Goal: Communication & Community: Answer question/provide support

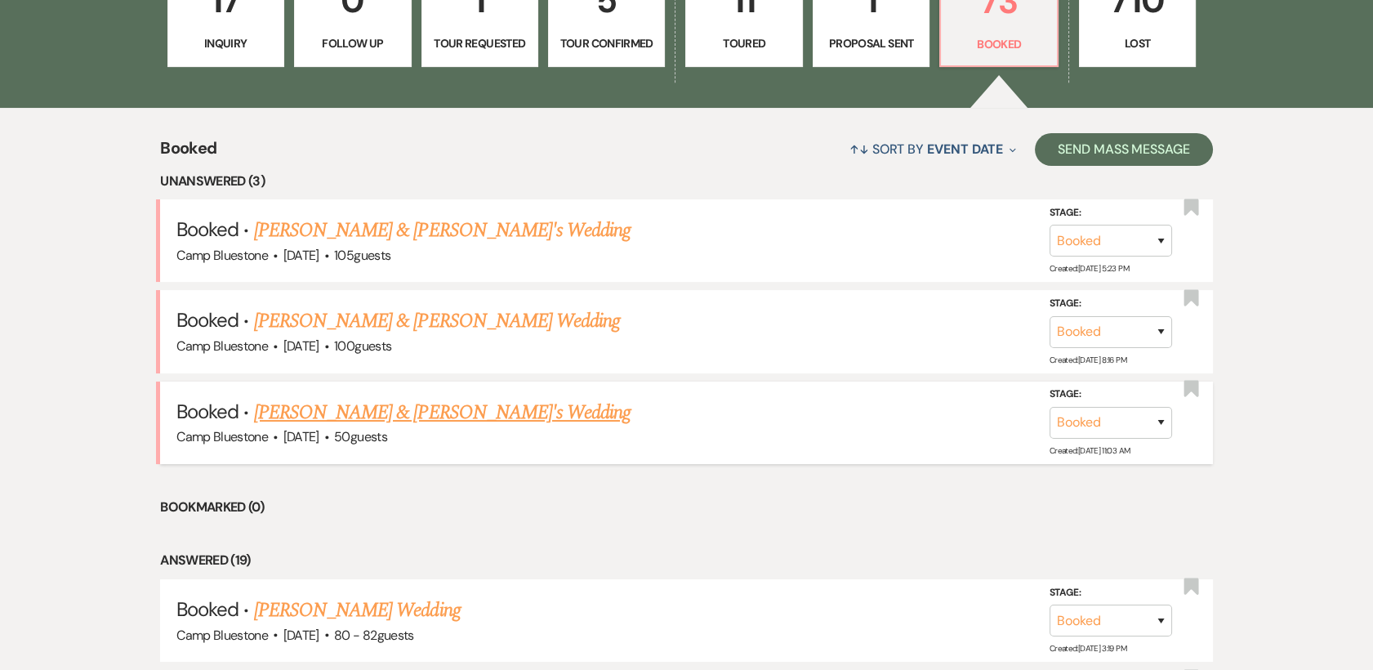
scroll to position [453, 0]
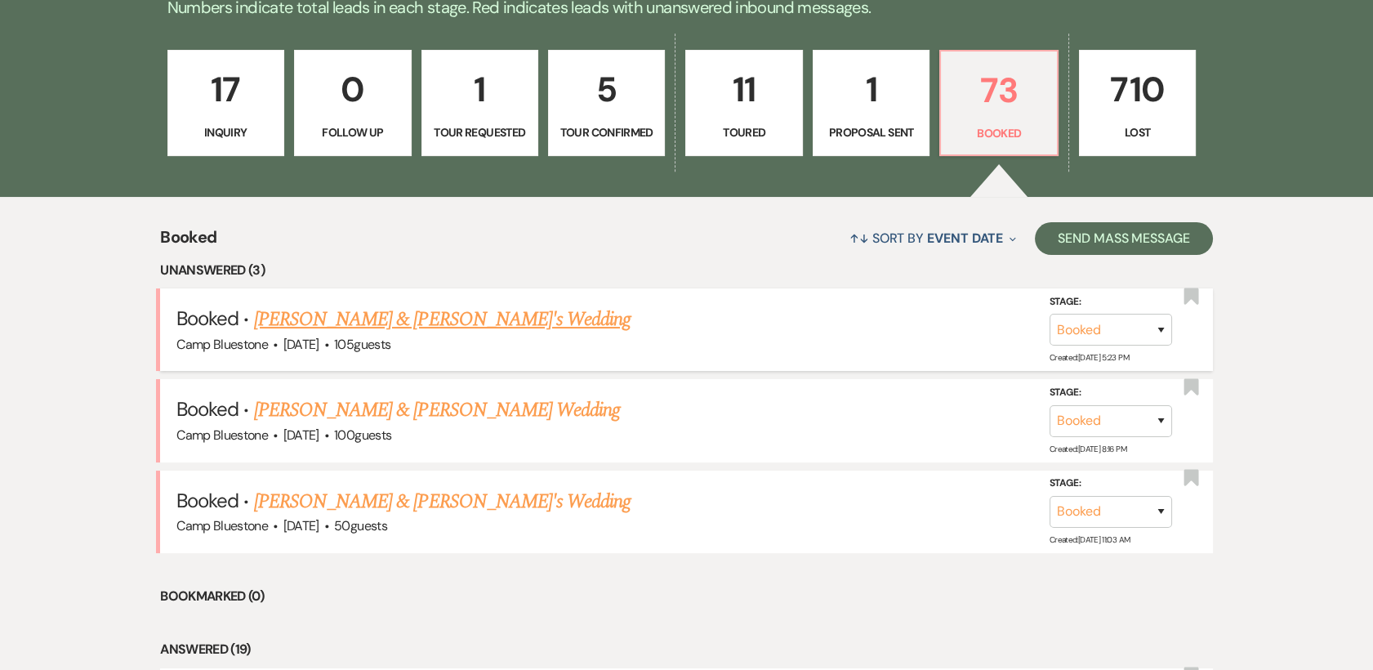
click at [400, 319] on link "[PERSON_NAME] & [PERSON_NAME]'s Wedding" at bounding box center [442, 319] width 377 height 29
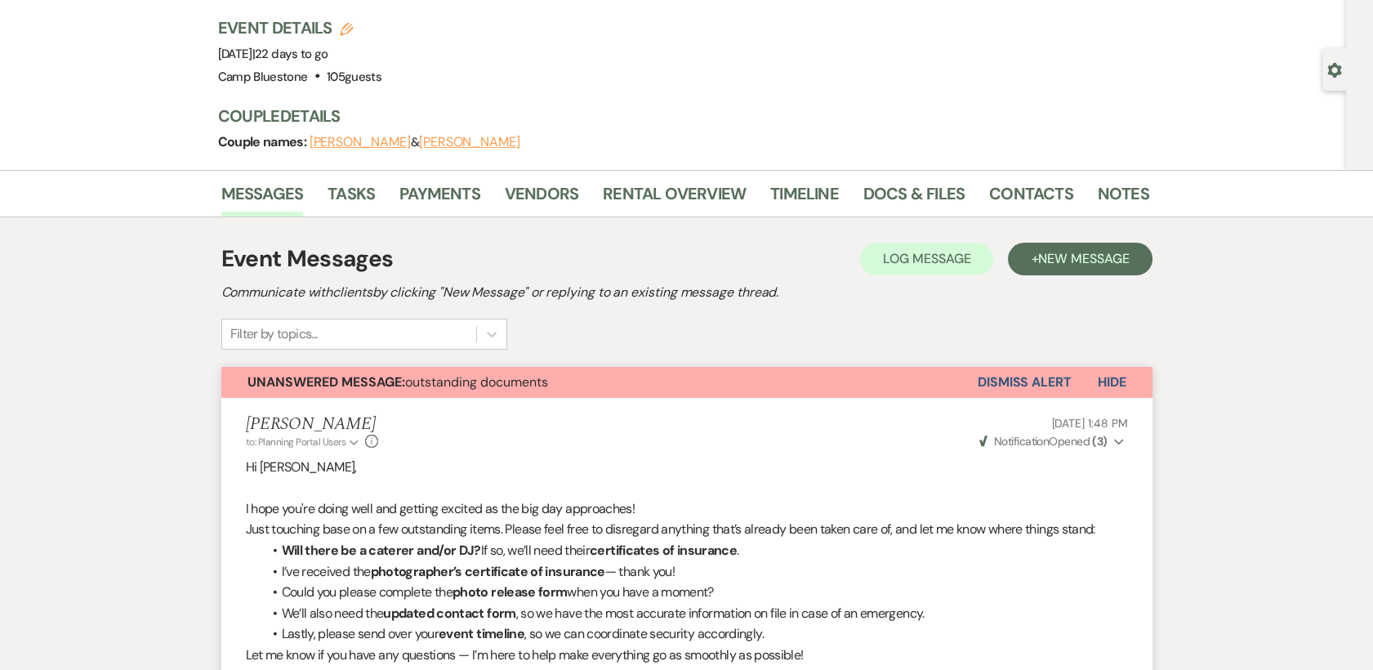
scroll to position [91, 0]
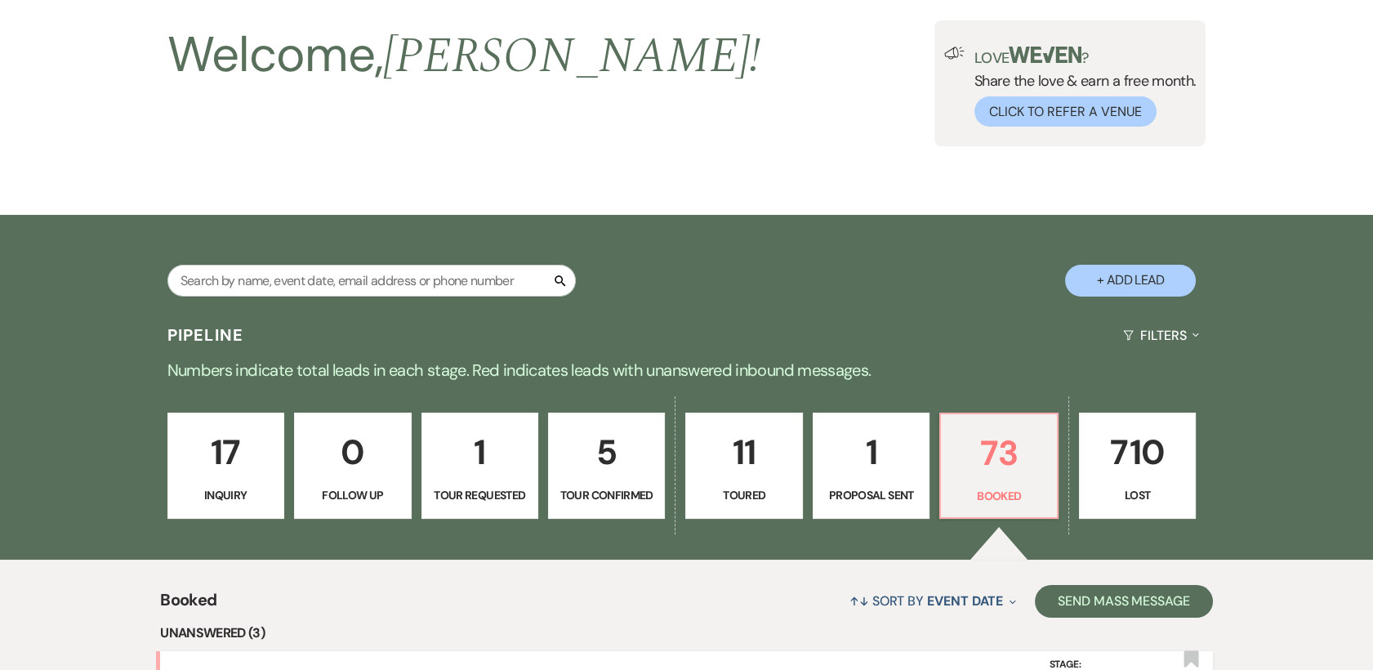
scroll to position [453, 0]
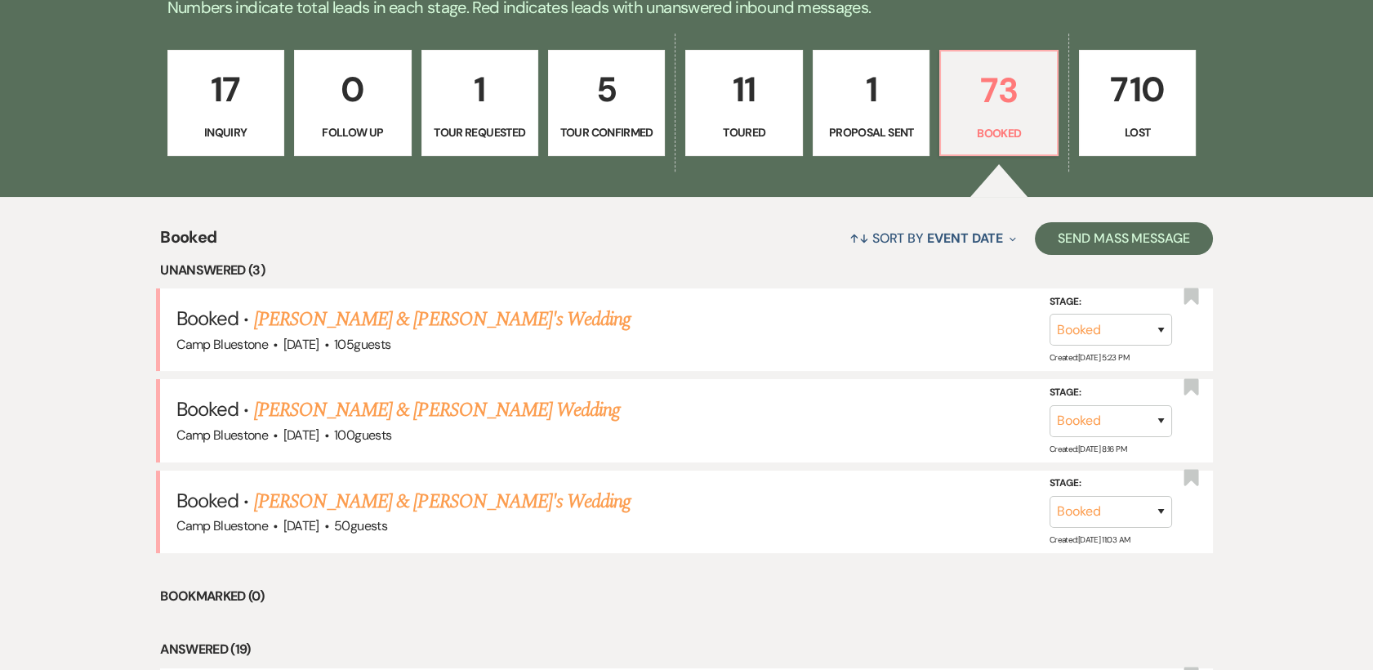
click at [372, 408] on link "[PERSON_NAME] & [PERSON_NAME] Wedding" at bounding box center [437, 409] width 366 height 29
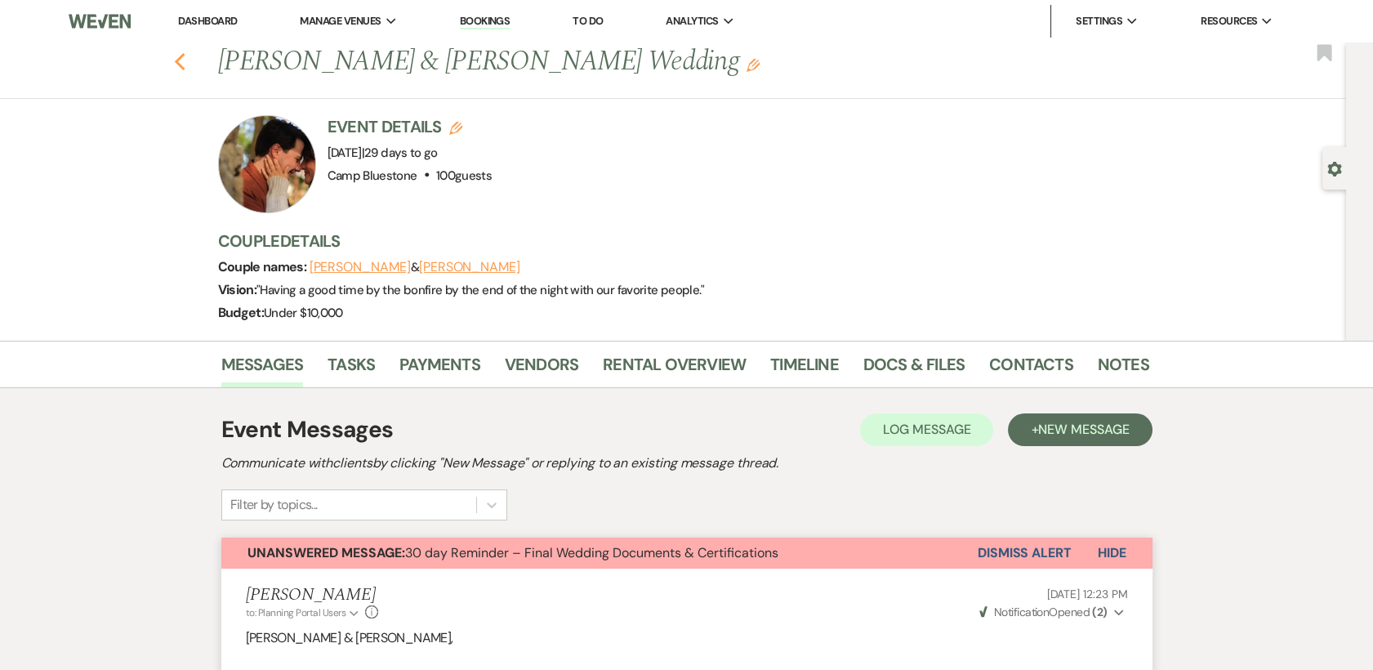
click at [183, 65] on icon "Previous" at bounding box center [180, 62] width 12 height 20
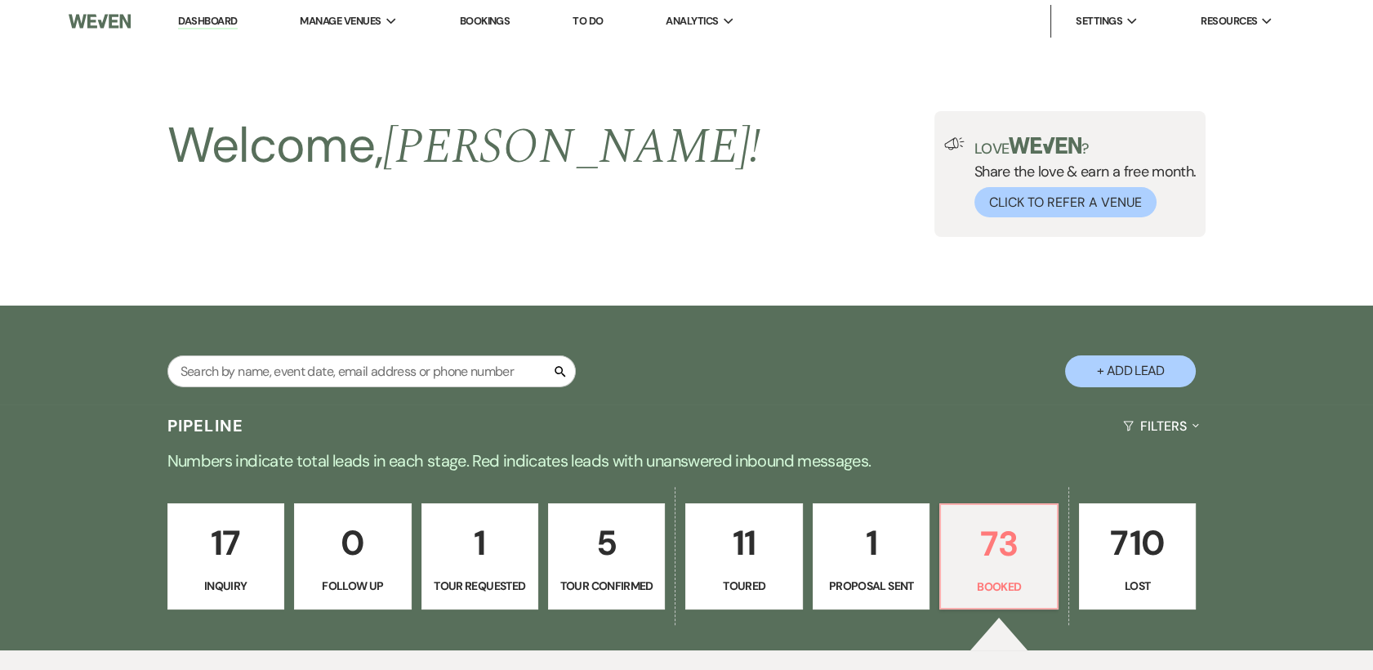
scroll to position [453, 0]
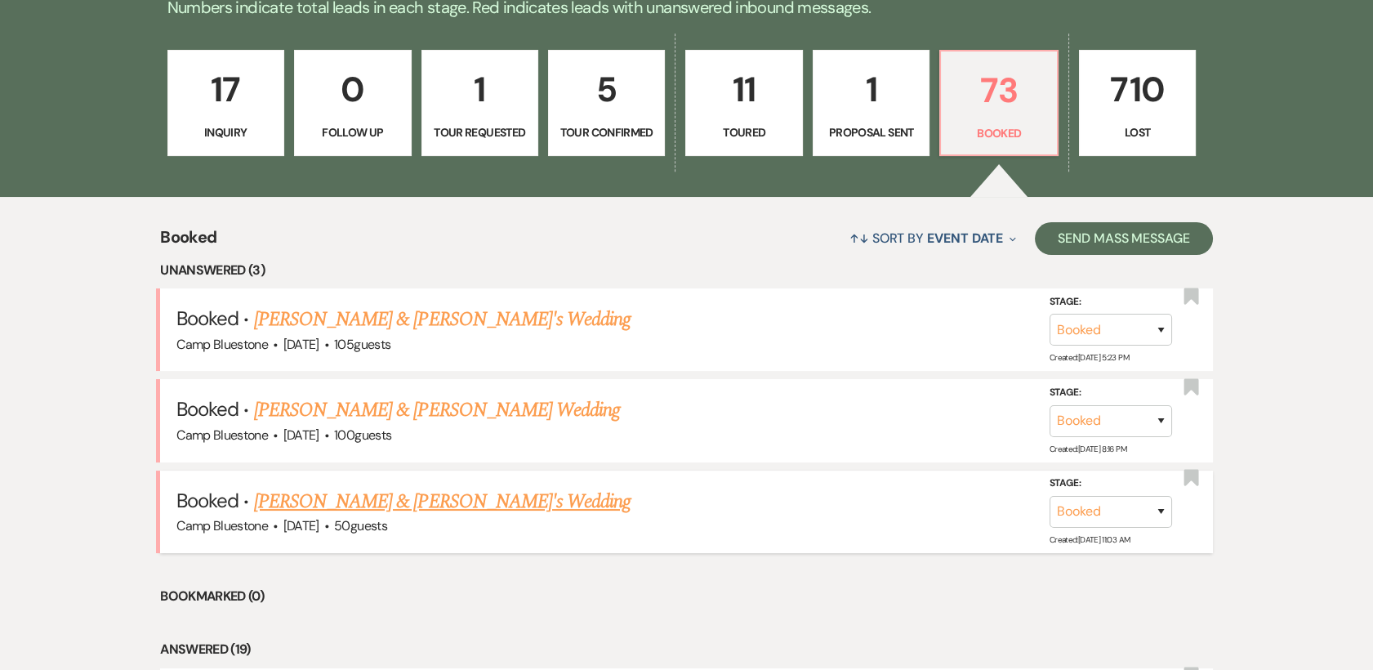
click at [408, 501] on link "[PERSON_NAME] & [PERSON_NAME]'s Wedding" at bounding box center [442, 501] width 377 height 29
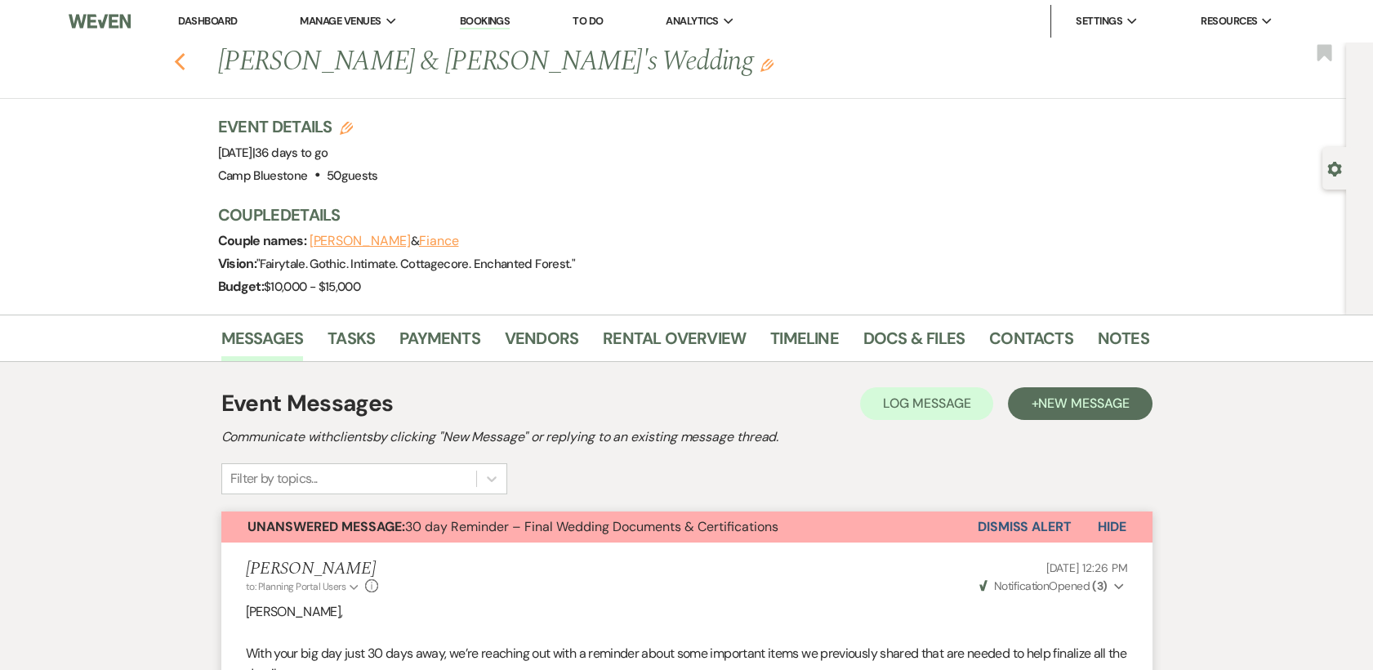
click at [185, 65] on use "button" at bounding box center [179, 62] width 11 height 18
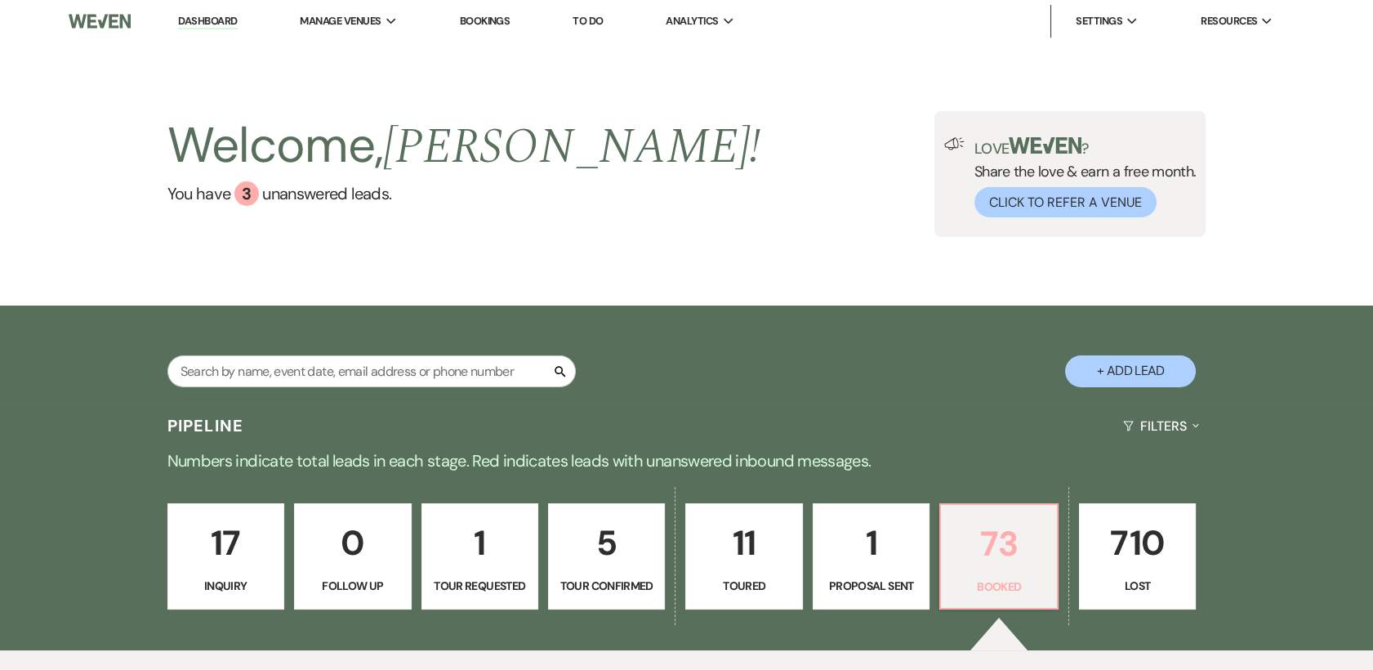
click at [994, 544] on p "73" at bounding box center [999, 543] width 96 height 55
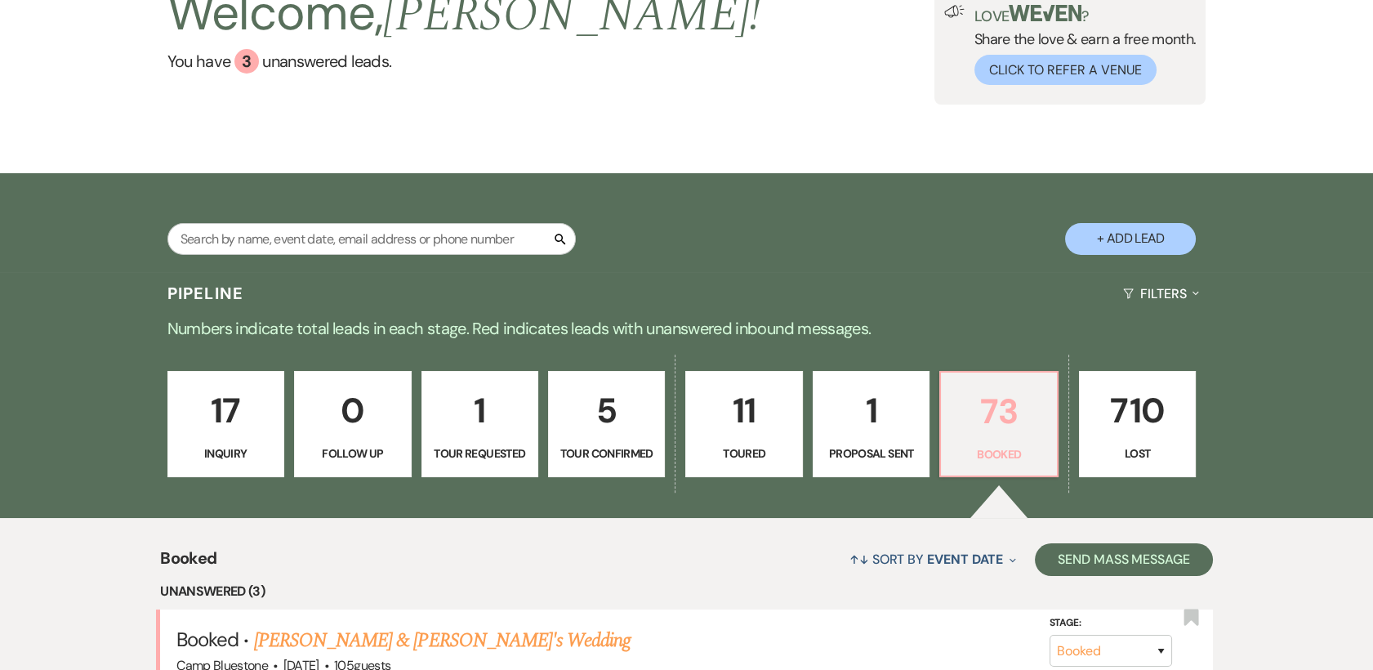
scroll to position [363, 0]
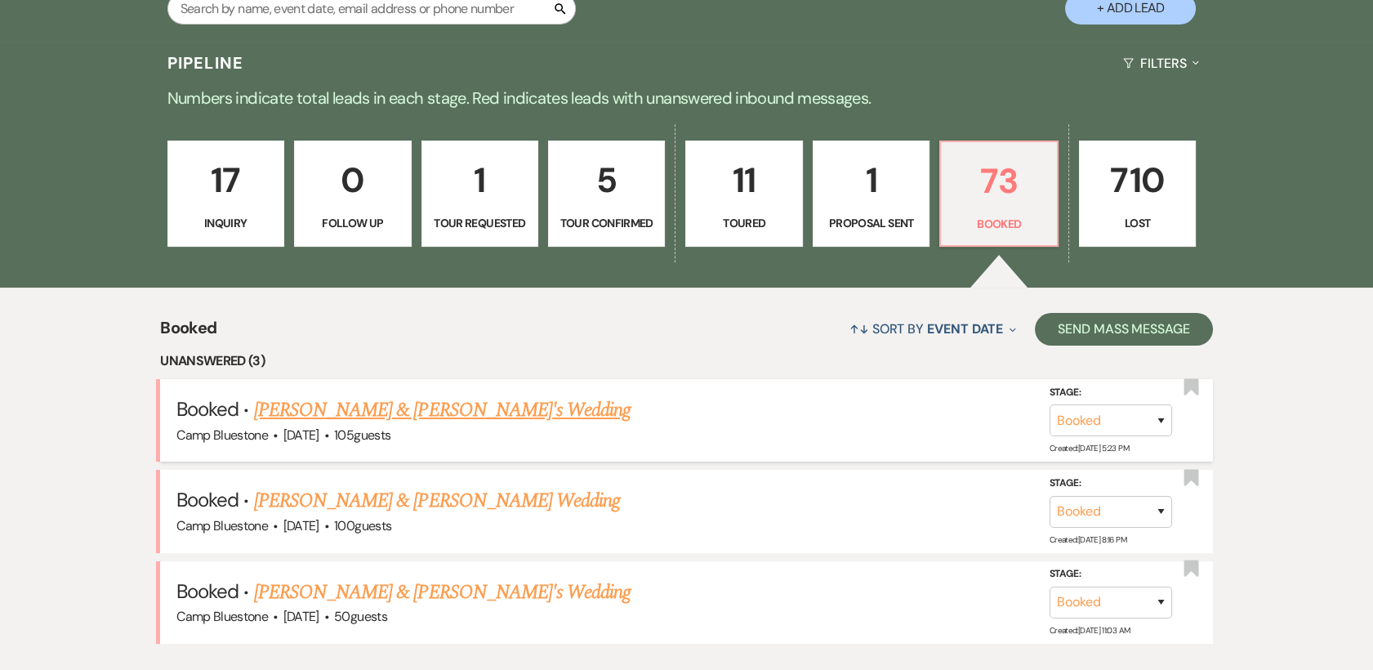
click at [346, 412] on link "[PERSON_NAME] & [PERSON_NAME]'s Wedding" at bounding box center [442, 409] width 377 height 29
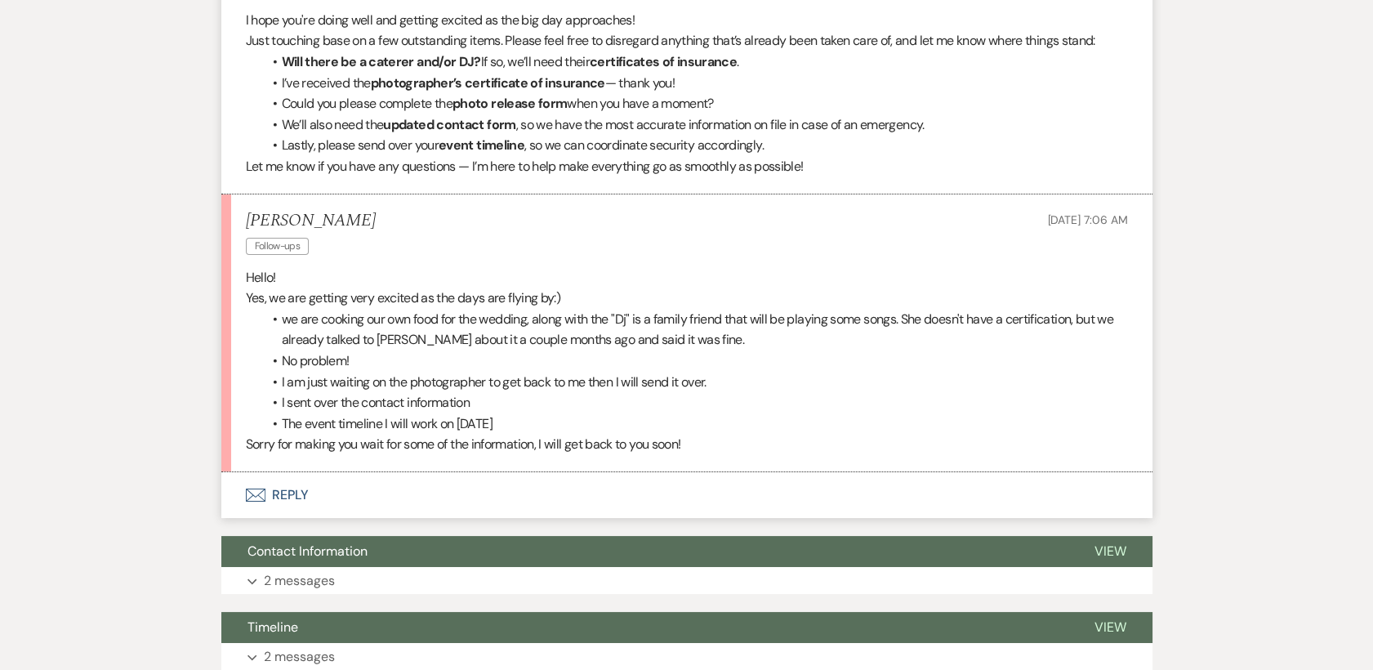
scroll to position [544, 0]
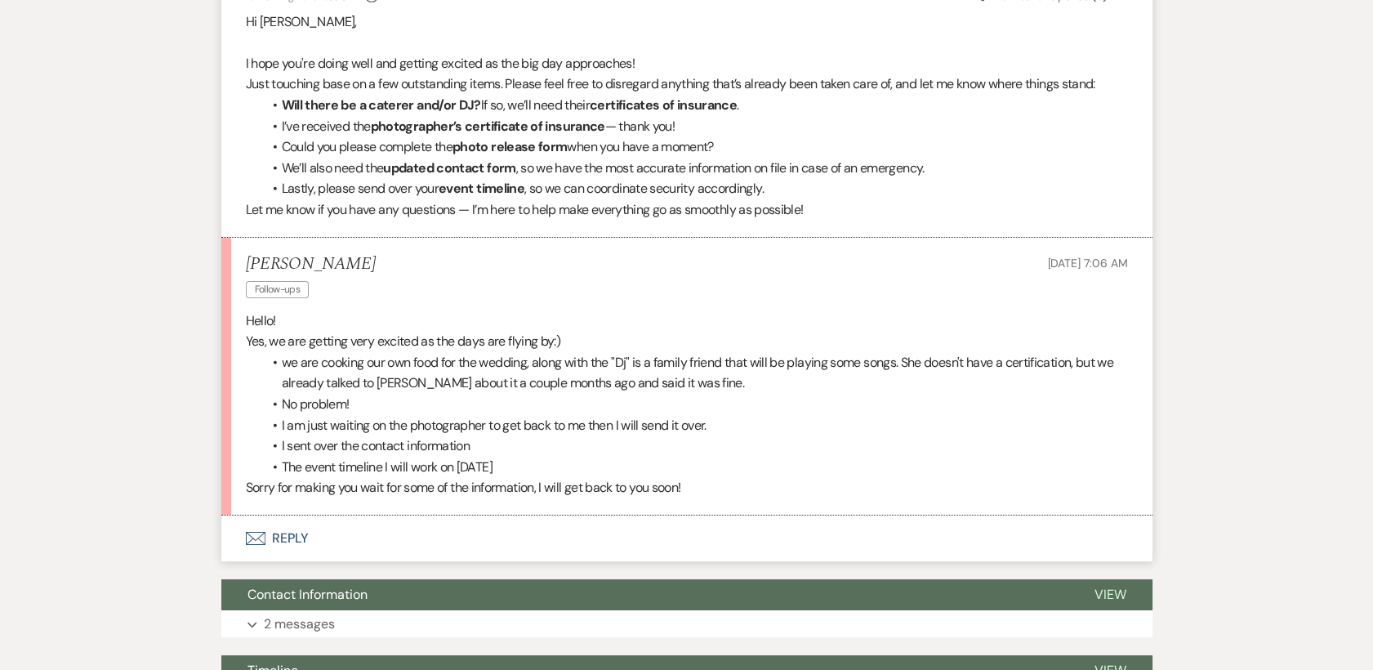
click at [293, 532] on button "Envelope Reply" at bounding box center [686, 538] width 931 height 46
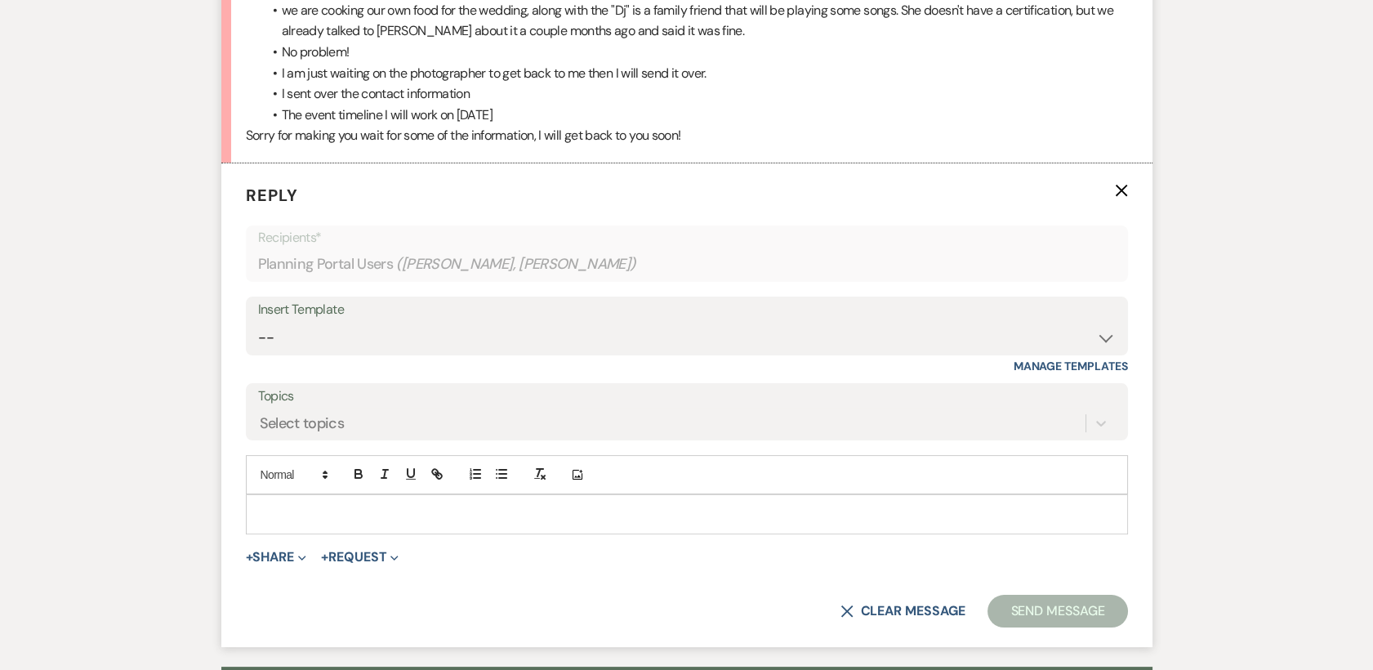
scroll to position [982, 0]
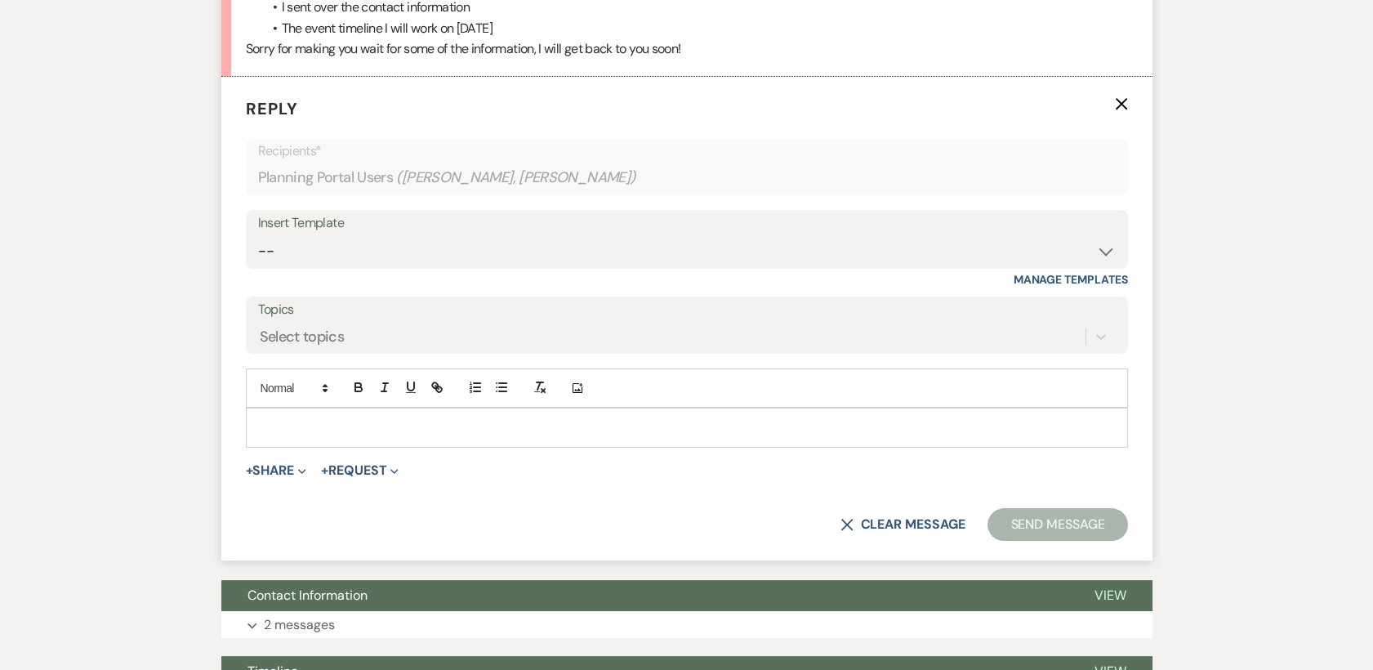
click at [327, 428] on p at bounding box center [687, 427] width 856 height 18
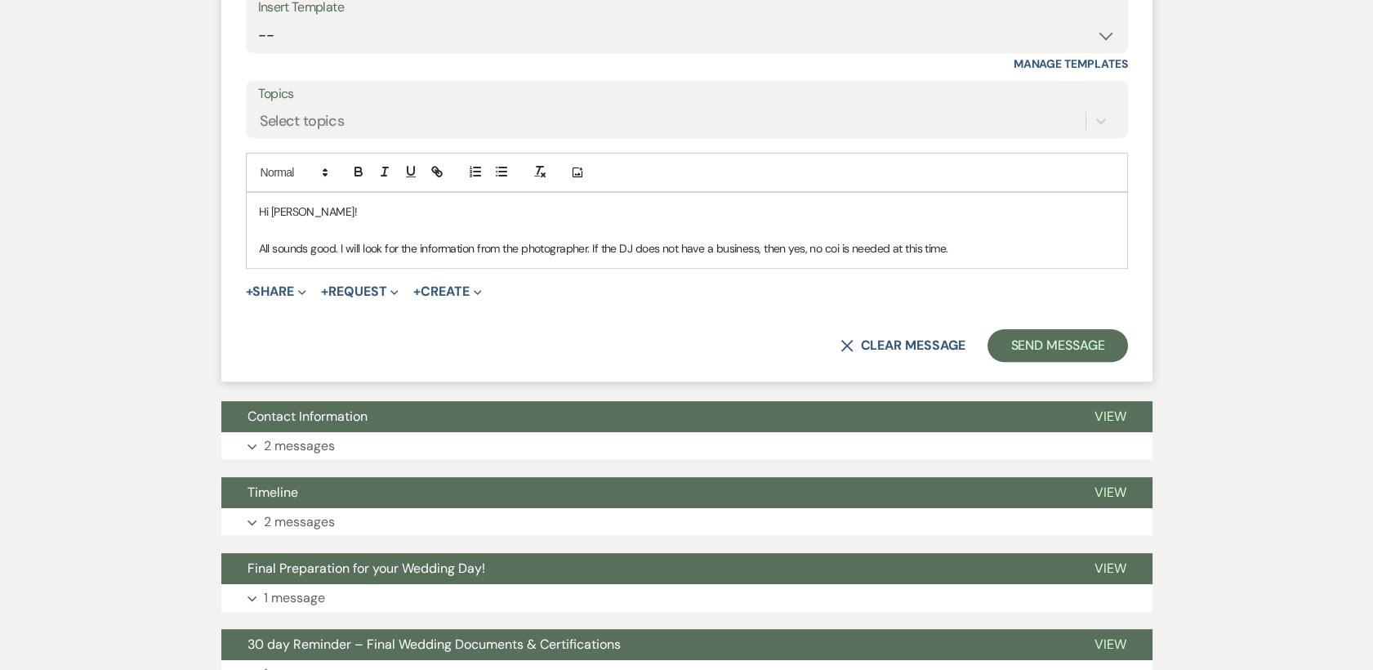
scroll to position [1164, 0]
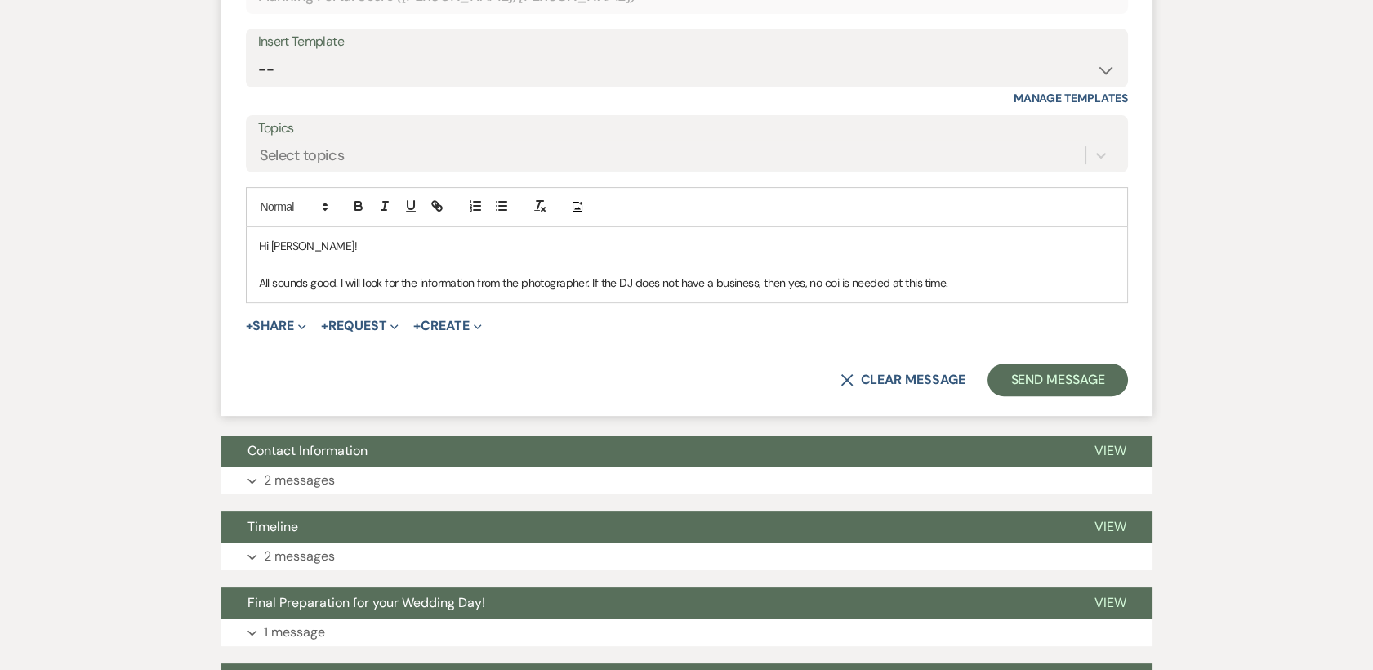
click at [979, 278] on p "All sounds good. I will look for the information from the photographer. If the …" at bounding box center [687, 283] width 856 height 18
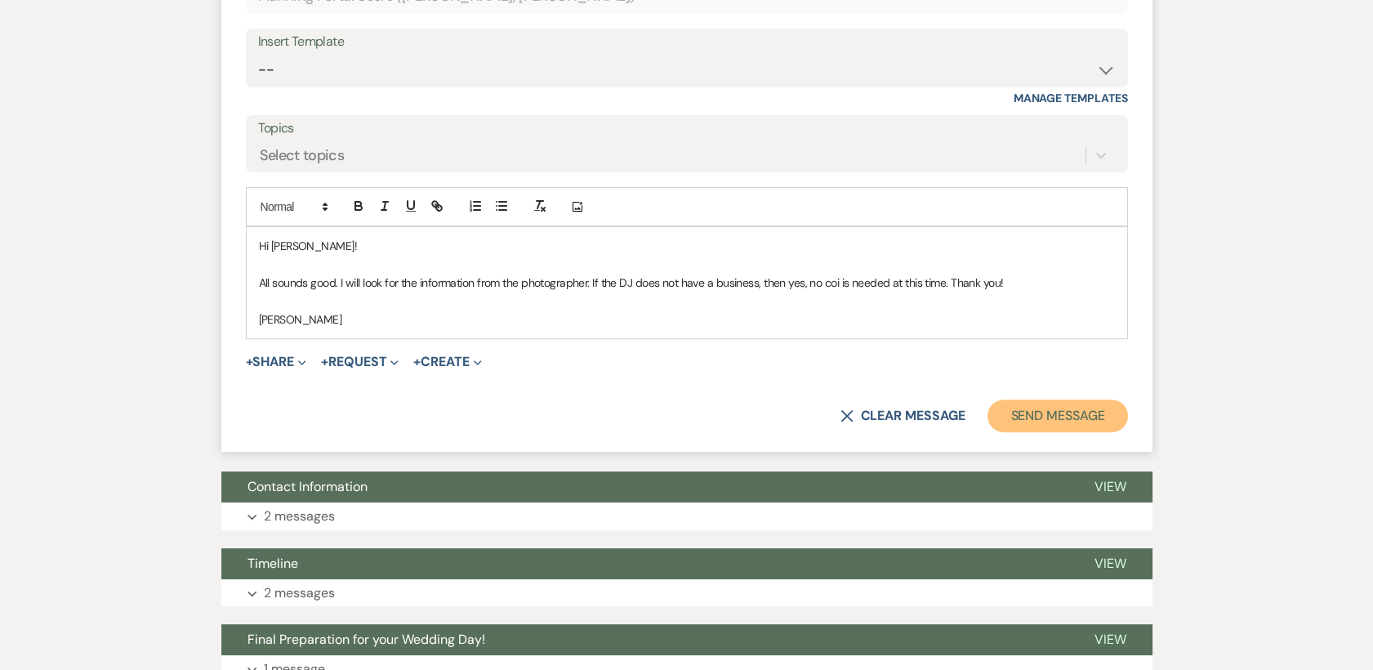
click at [1065, 409] on button "Send Message" at bounding box center [1057, 415] width 140 height 33
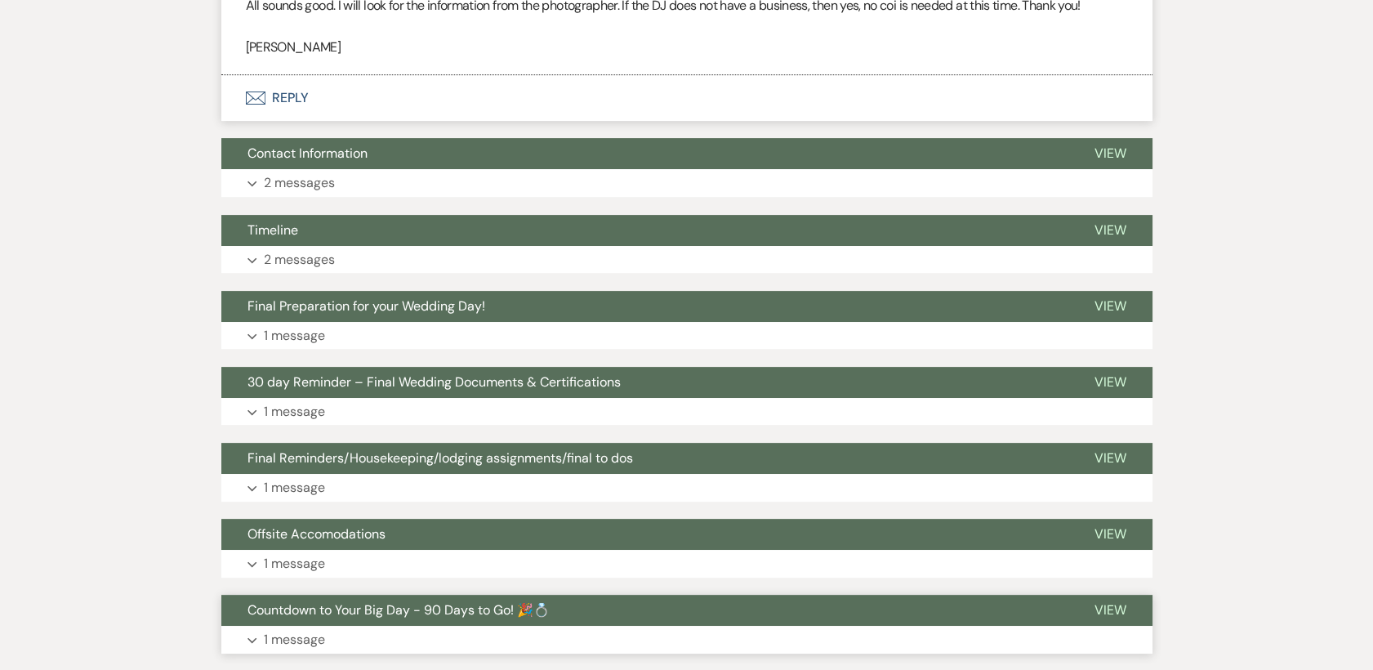
scroll to position [1343, 0]
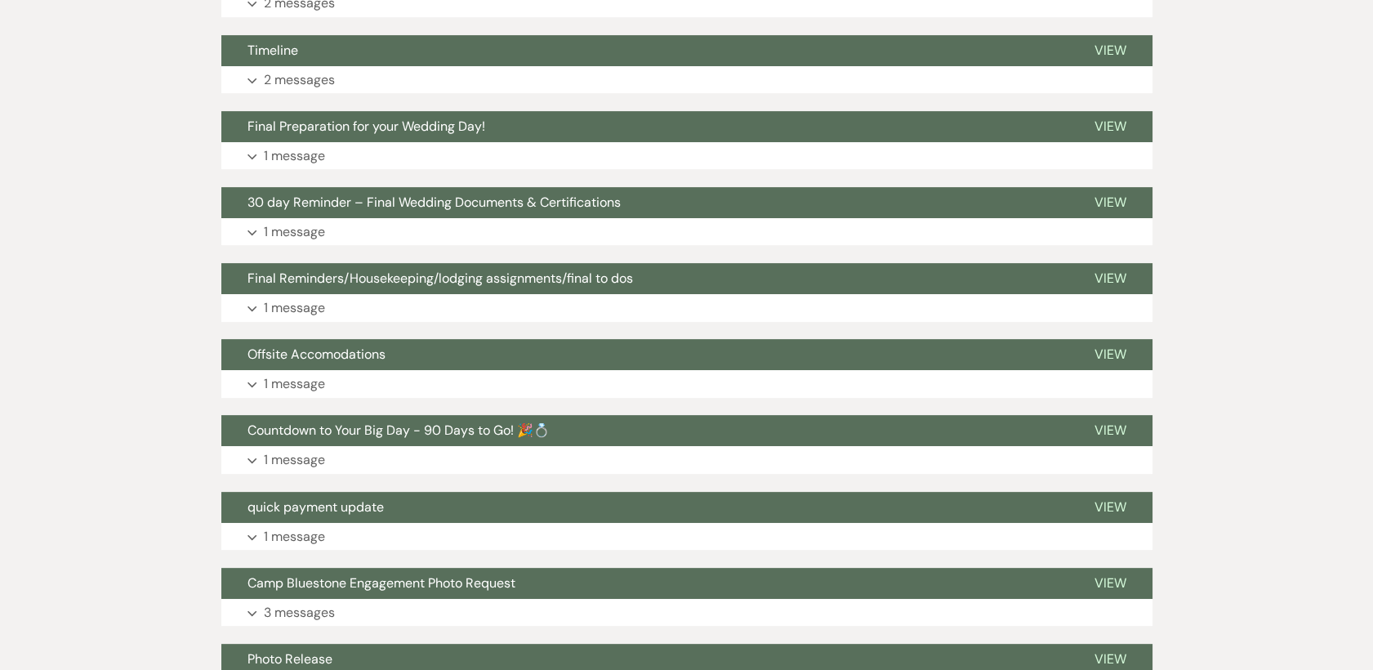
drag, startPoint x: 1057, startPoint y: 490, endPoint x: 1320, endPoint y: 17, distance: 541.1
click at [1106, 469] on div "Event Messages Log Log Message + New Message Communicate with clients by clicki…" at bounding box center [686, 192] width 931 height 2407
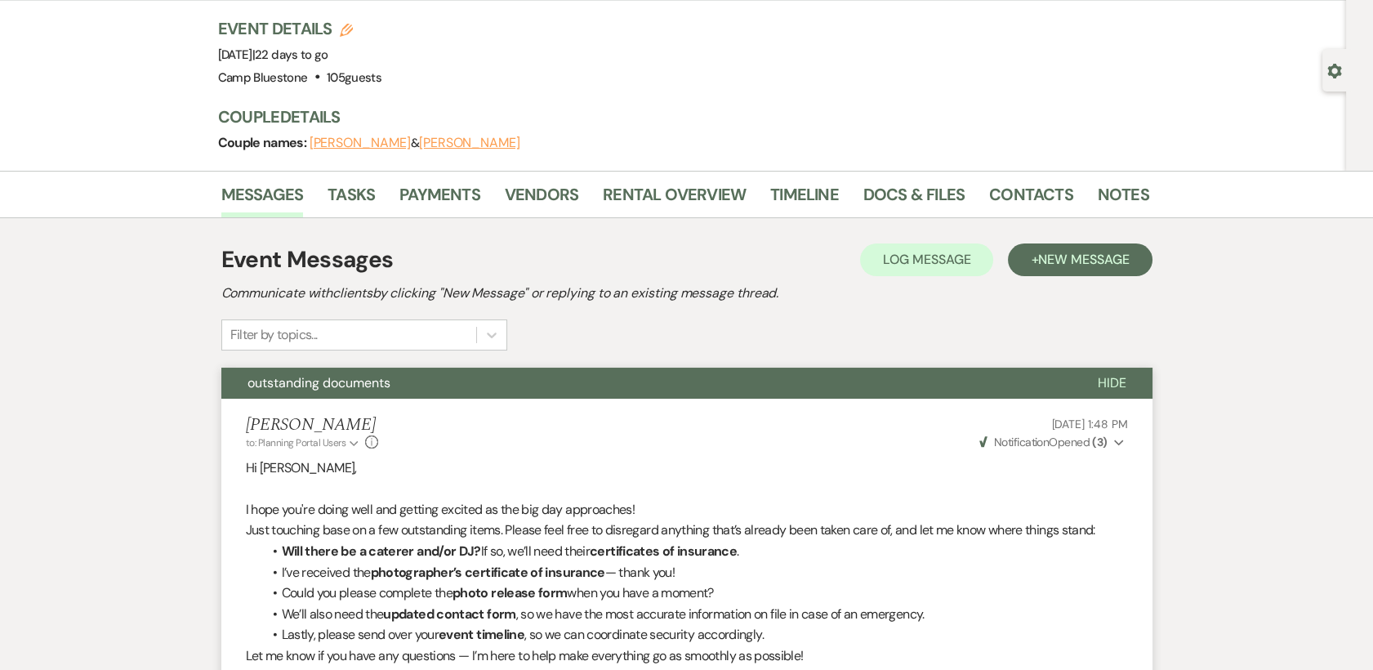
scroll to position [0, 0]
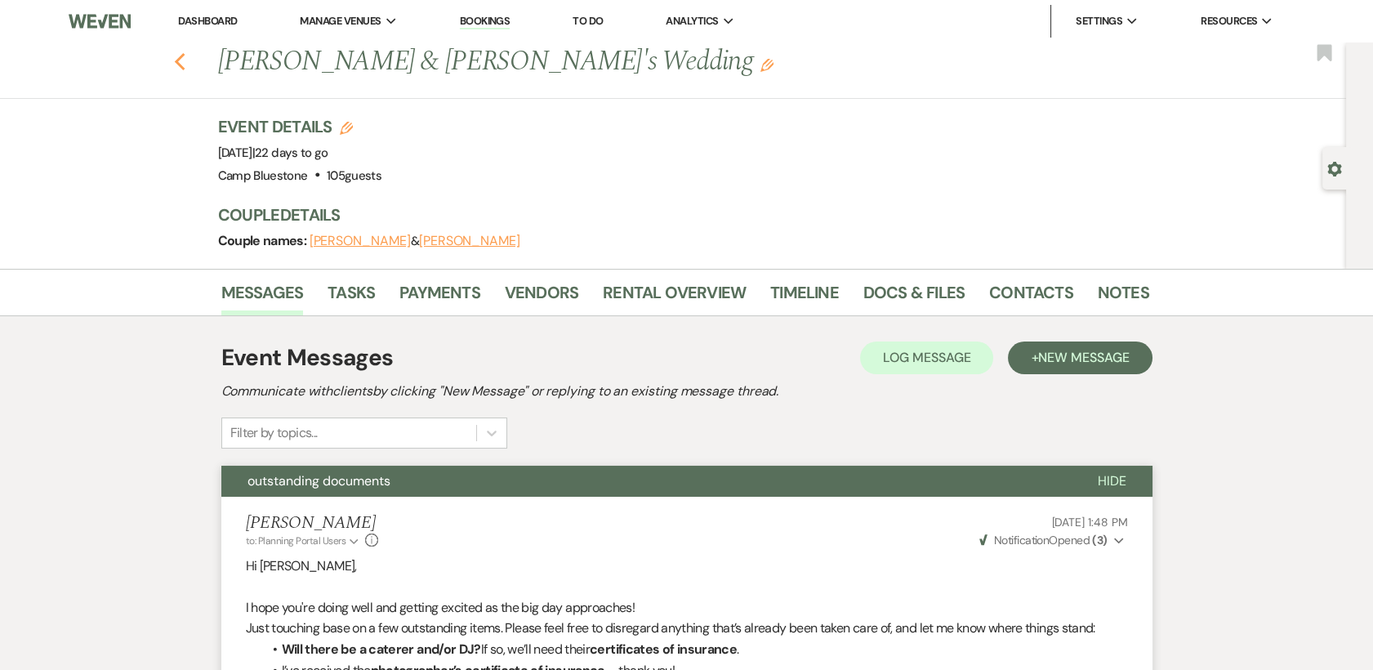
click at [185, 57] on use "button" at bounding box center [179, 62] width 11 height 18
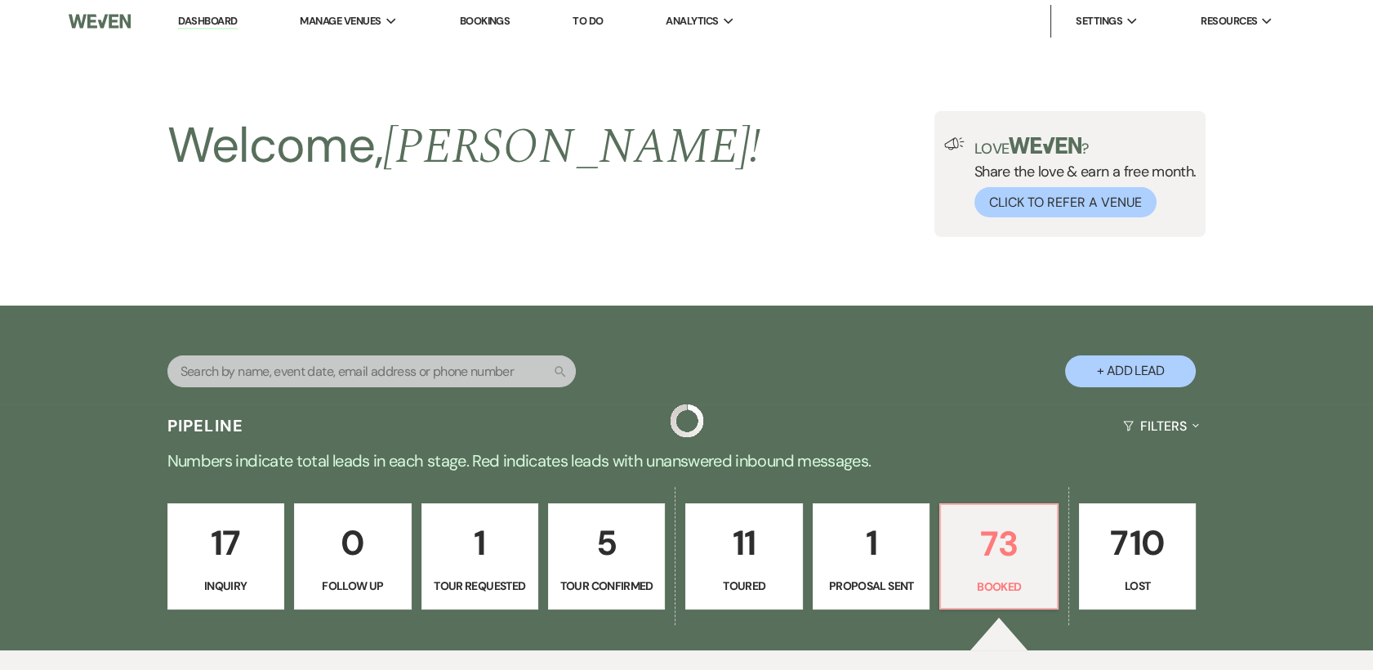
scroll to position [363, 0]
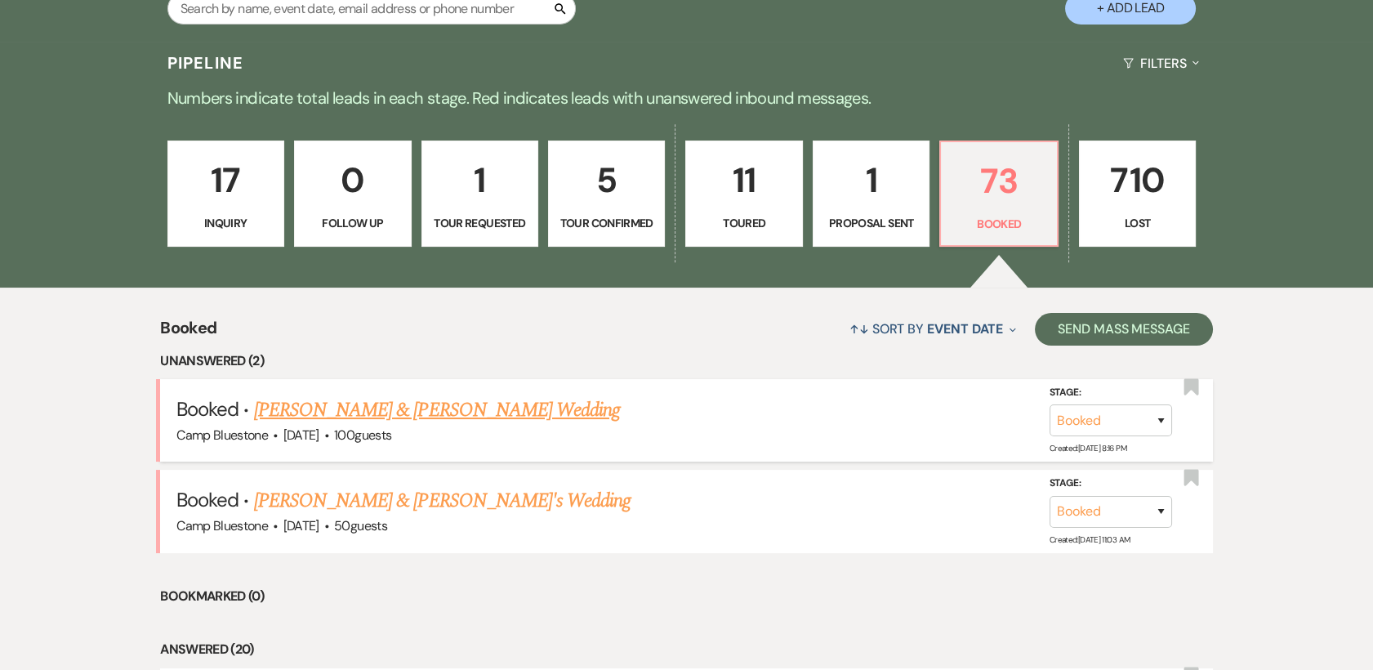
click at [396, 412] on link "[PERSON_NAME] & [PERSON_NAME] Wedding" at bounding box center [437, 409] width 366 height 29
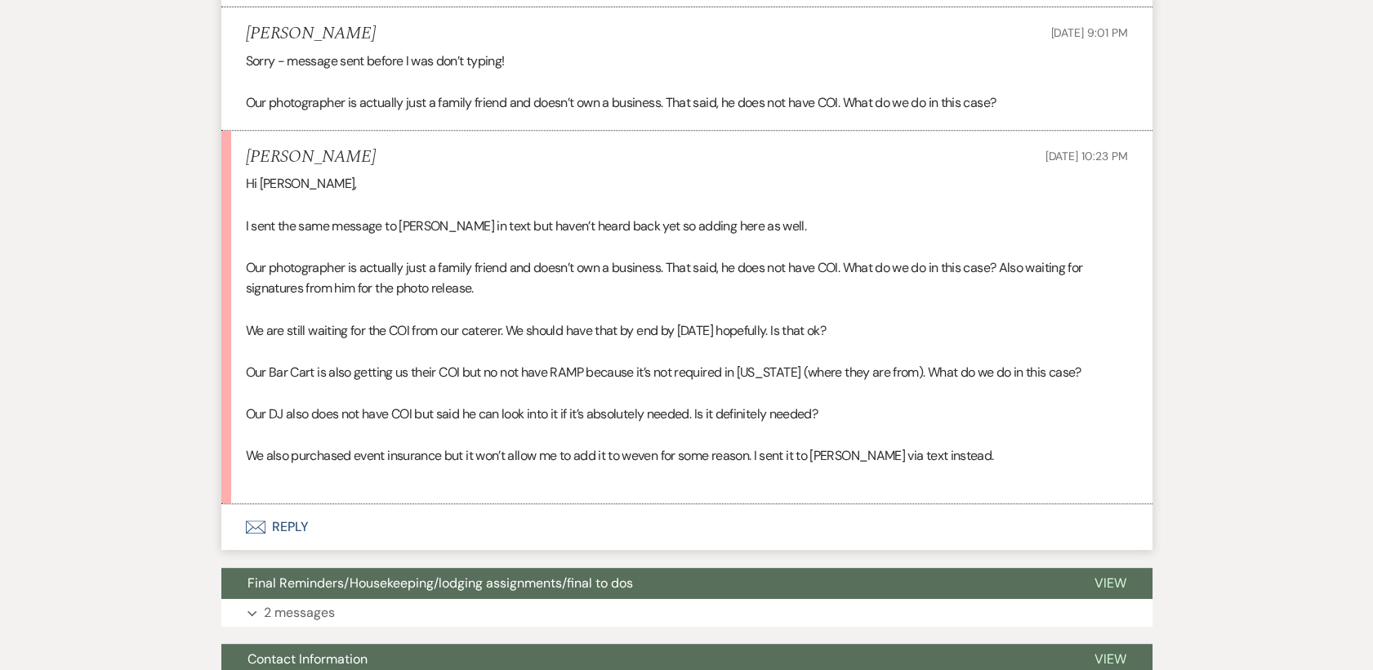
scroll to position [1451, 0]
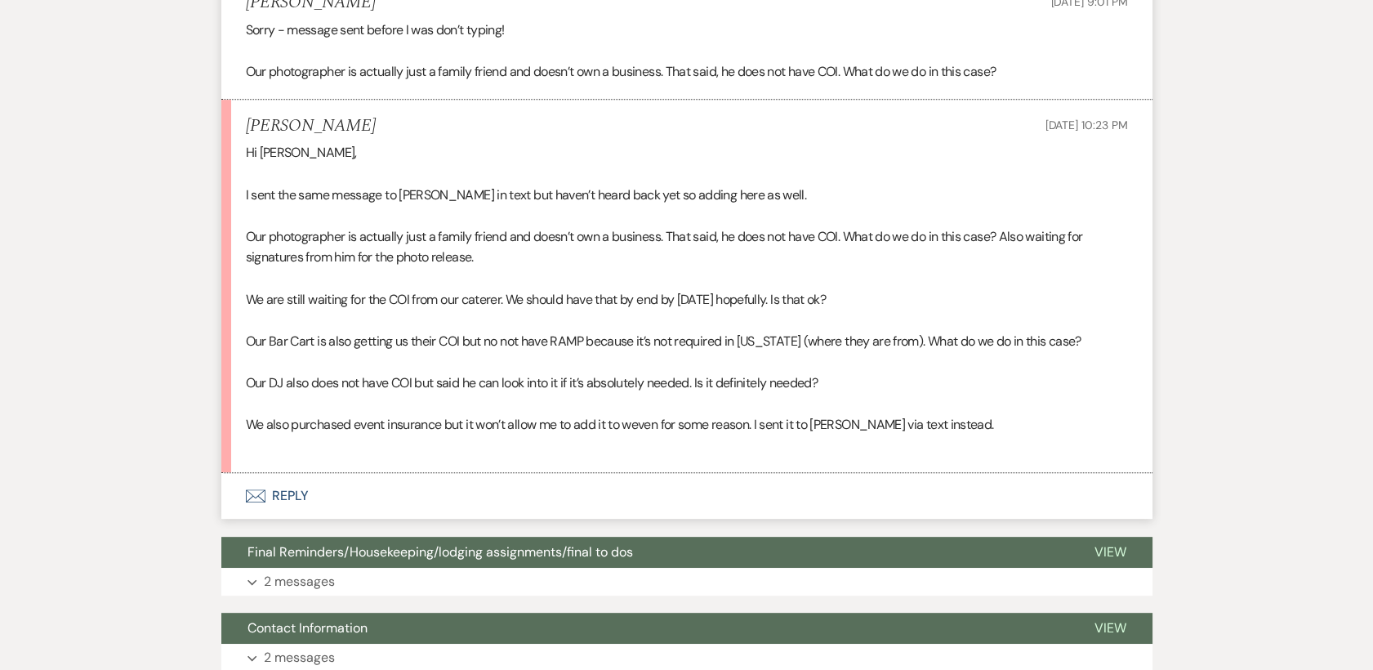
click at [287, 490] on button "Envelope Reply" at bounding box center [686, 496] width 931 height 46
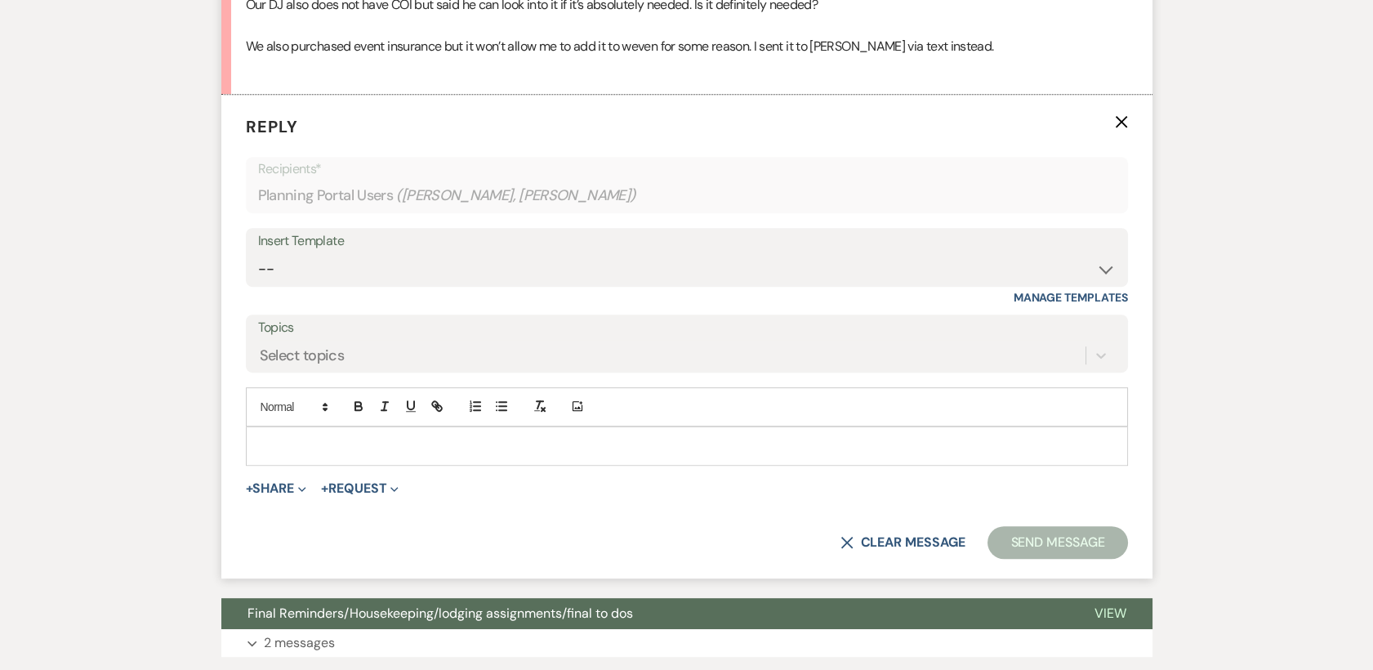
scroll to position [1829, 0]
click at [301, 444] on p at bounding box center [687, 446] width 856 height 18
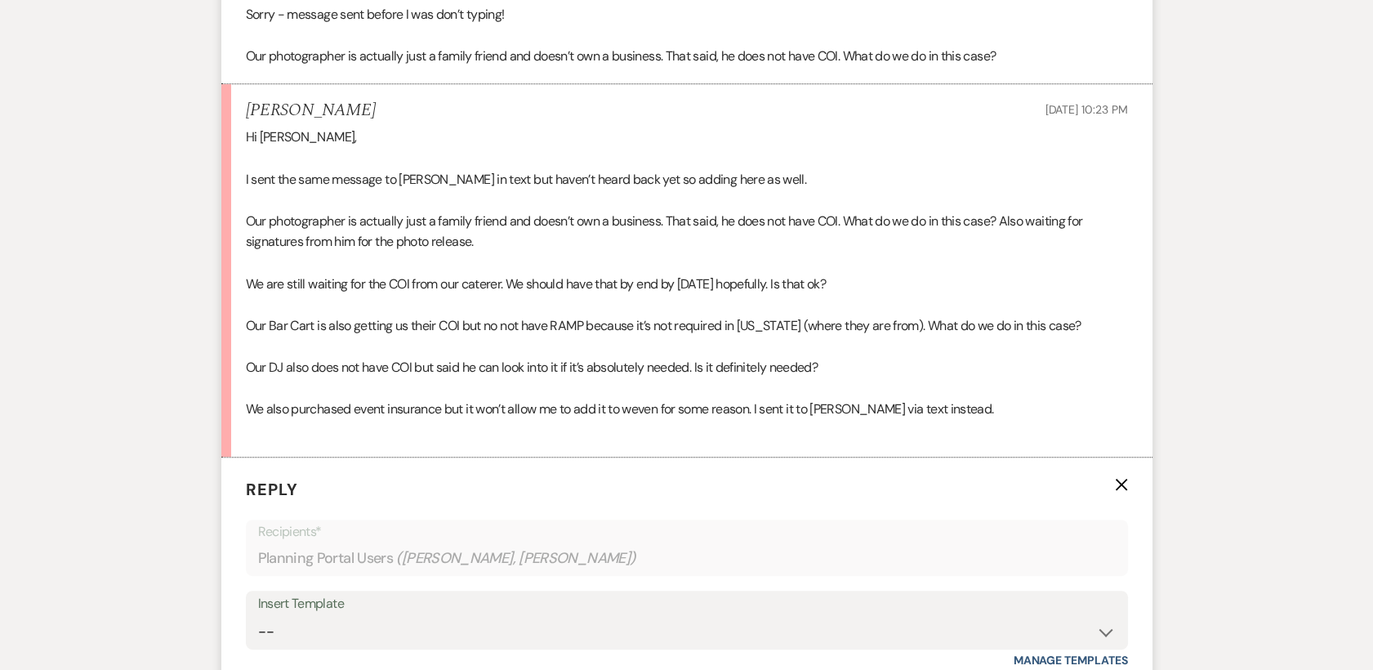
scroll to position [1557, 0]
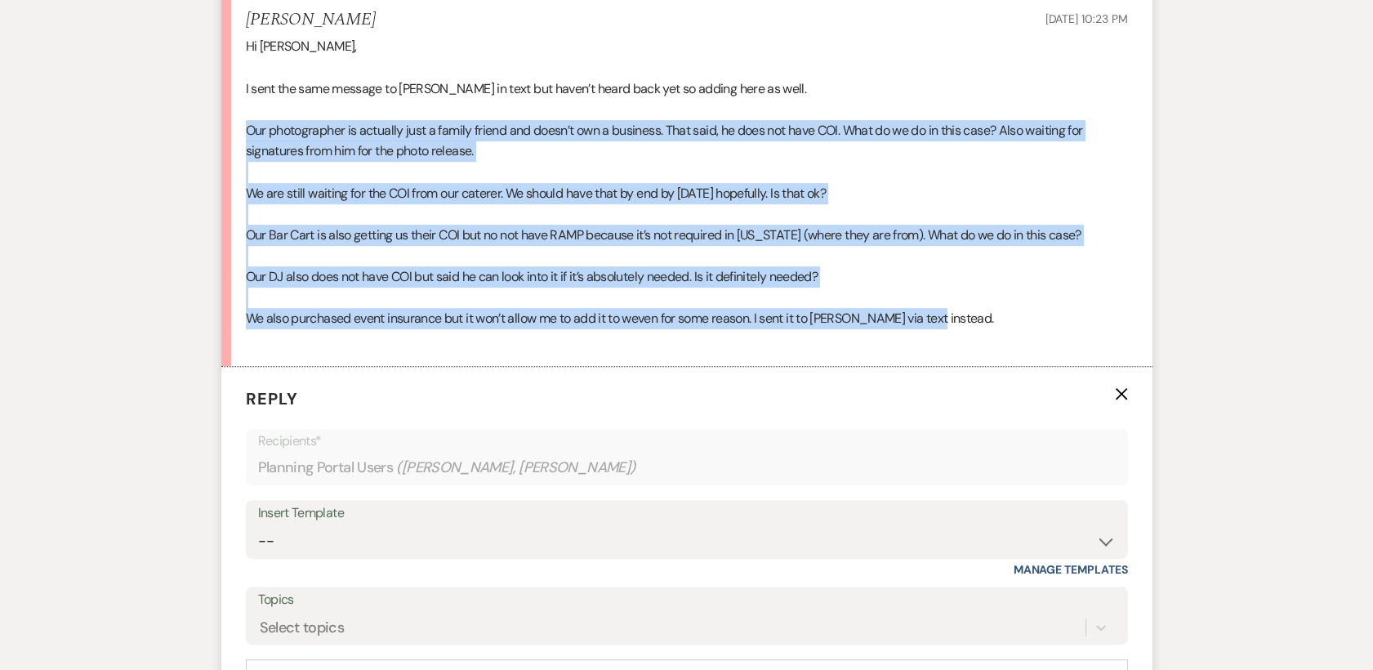
drag, startPoint x: 245, startPoint y: 125, endPoint x: 934, endPoint y: 317, distance: 715.5
click at [934, 317] on div "Hi [PERSON_NAME], I sent the same message to [PERSON_NAME] in text but haven’t …" at bounding box center [687, 193] width 882 height 314
copy div "Our photographer is actually just a family friend and doesn’t own a business. T…"
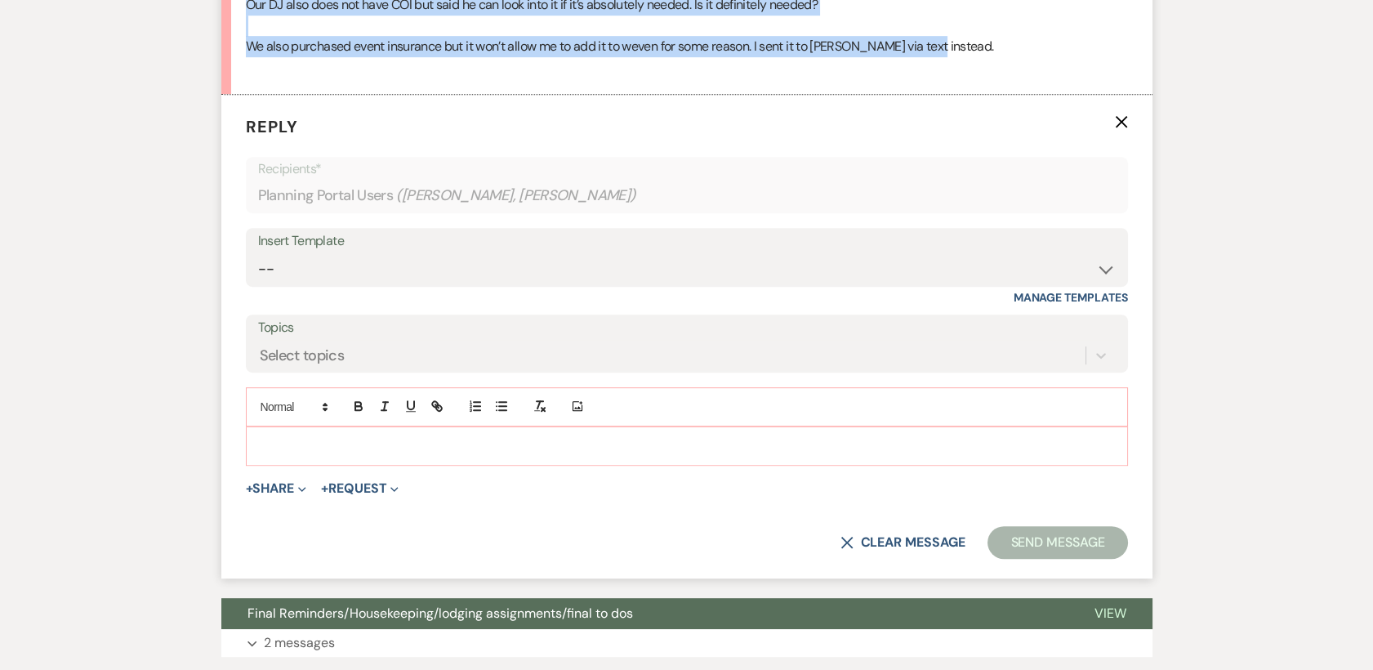
scroll to position [1921, 0]
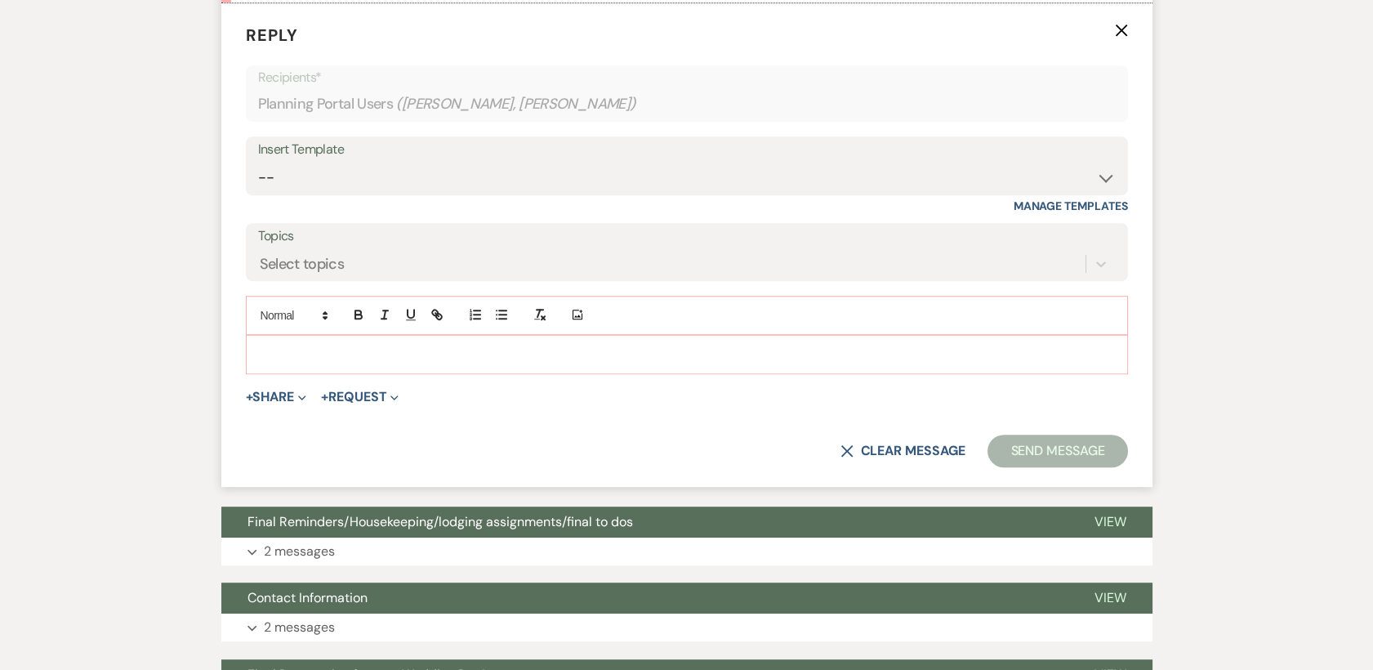
click at [276, 343] on div at bounding box center [687, 355] width 880 height 38
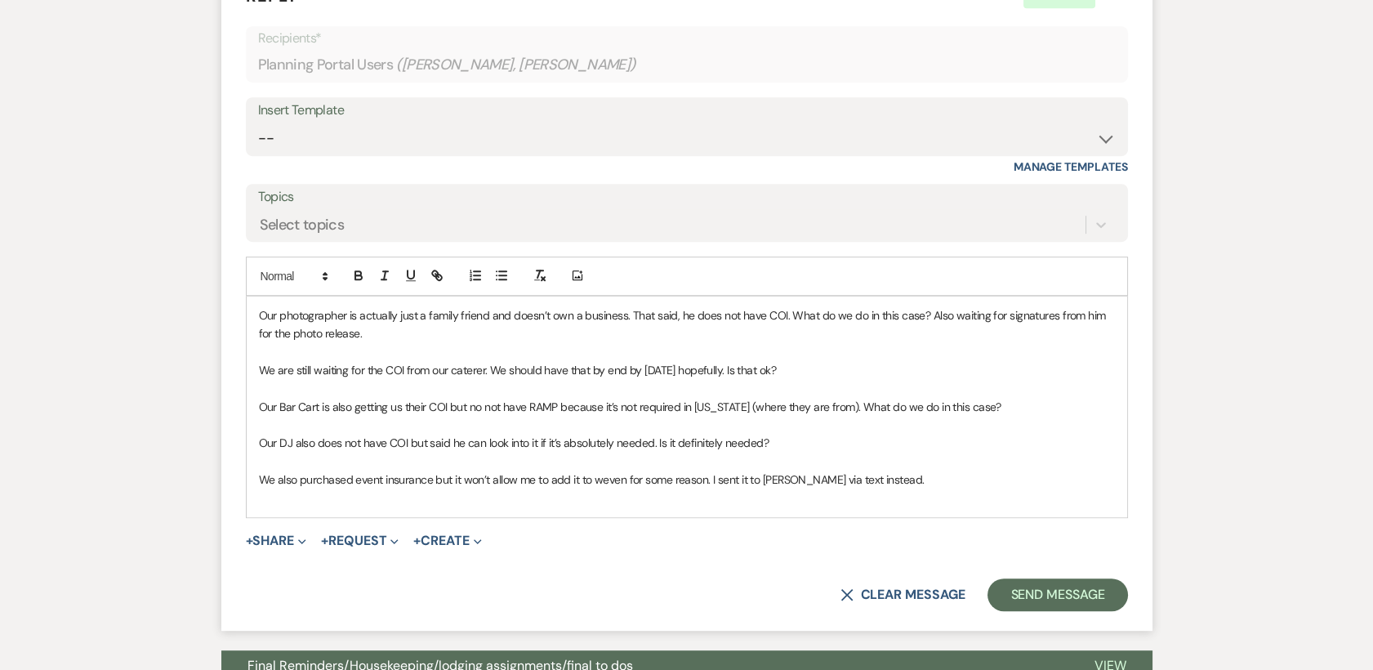
scroll to position [2011, 0]
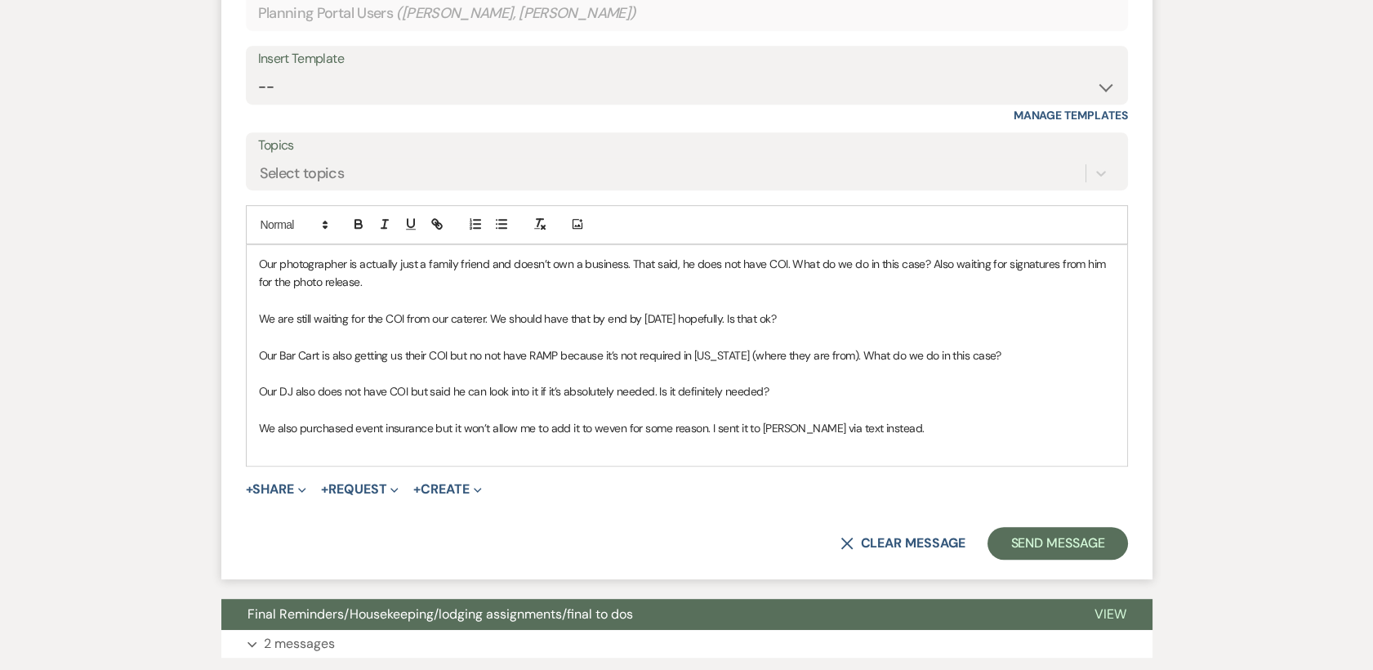
click at [390, 301] on p at bounding box center [687, 301] width 856 height 18
click at [421, 292] on p at bounding box center [687, 301] width 856 height 18
click at [259, 264] on span "Our photographer is actually just a family friend and doesn’t own a business. T…" at bounding box center [683, 272] width 849 height 33
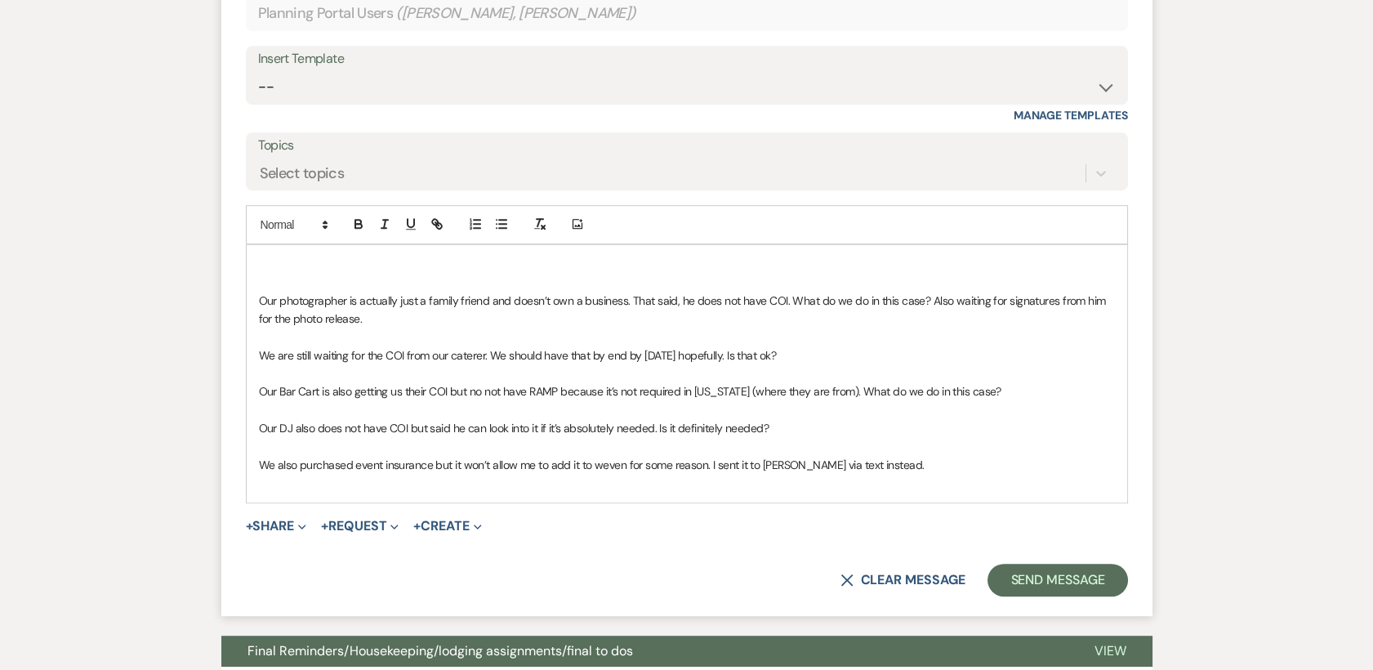
click at [425, 258] on p at bounding box center [687, 264] width 856 height 18
click at [385, 310] on p "Our photographer is actually just a family friend and doesn’t own a business. T…" at bounding box center [687, 310] width 856 height 37
click at [836, 368] on p at bounding box center [687, 373] width 856 height 18
click at [824, 350] on p "We are still waiting for the COI from our caterer. We should have that by end b…" at bounding box center [687, 355] width 856 height 18
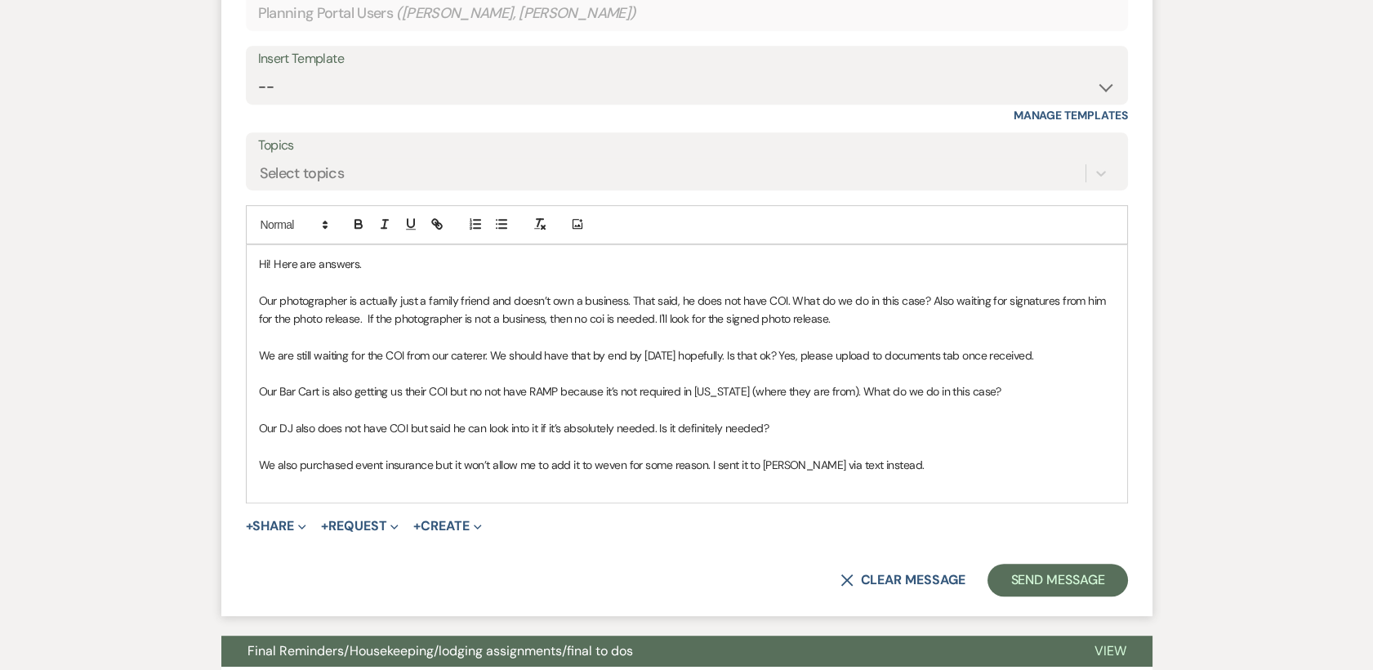
click at [1015, 397] on p "Our Bar Cart is also getting us their COI but no not have RAMP because it’s not…" at bounding box center [687, 391] width 856 height 18
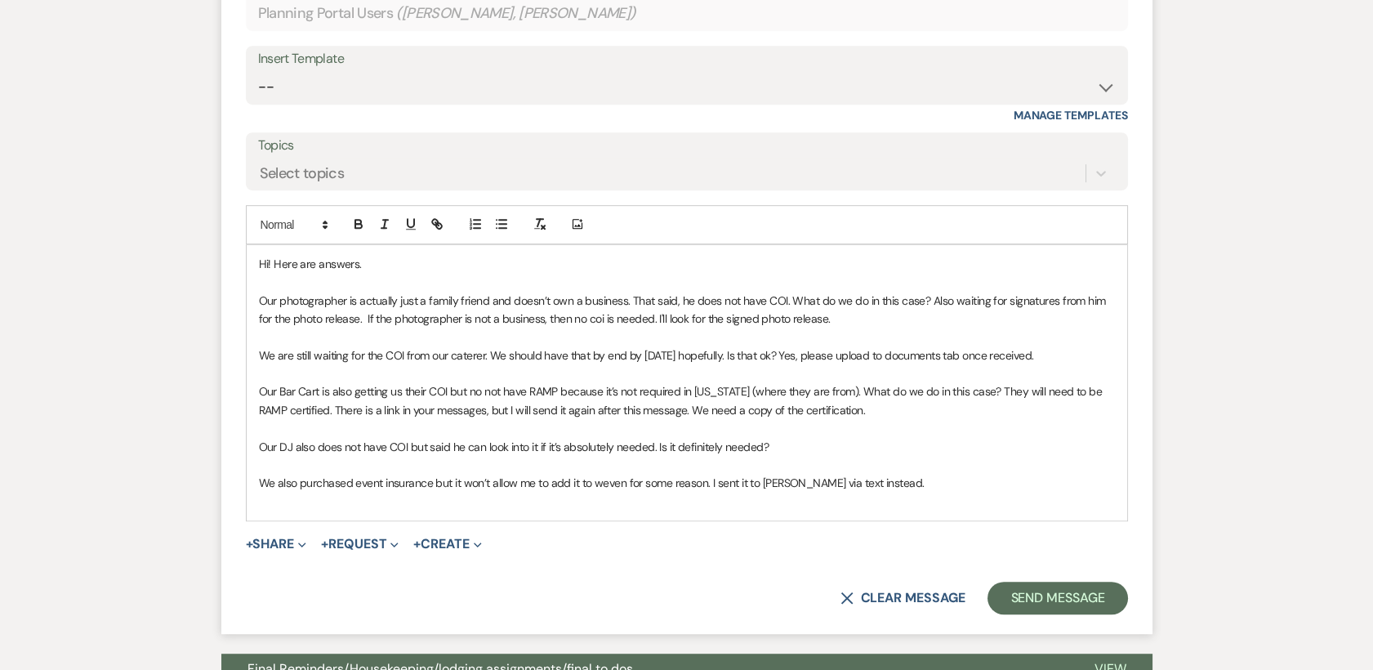
click at [732, 414] on span "Our Bar Cart is also getting us their COI but no not have RAMP because it’s not…" at bounding box center [682, 400] width 846 height 33
click at [708, 415] on span "Our Bar Cart is also getting us their COI but no not have RAMP because it’s not…" at bounding box center [682, 400] width 846 height 33
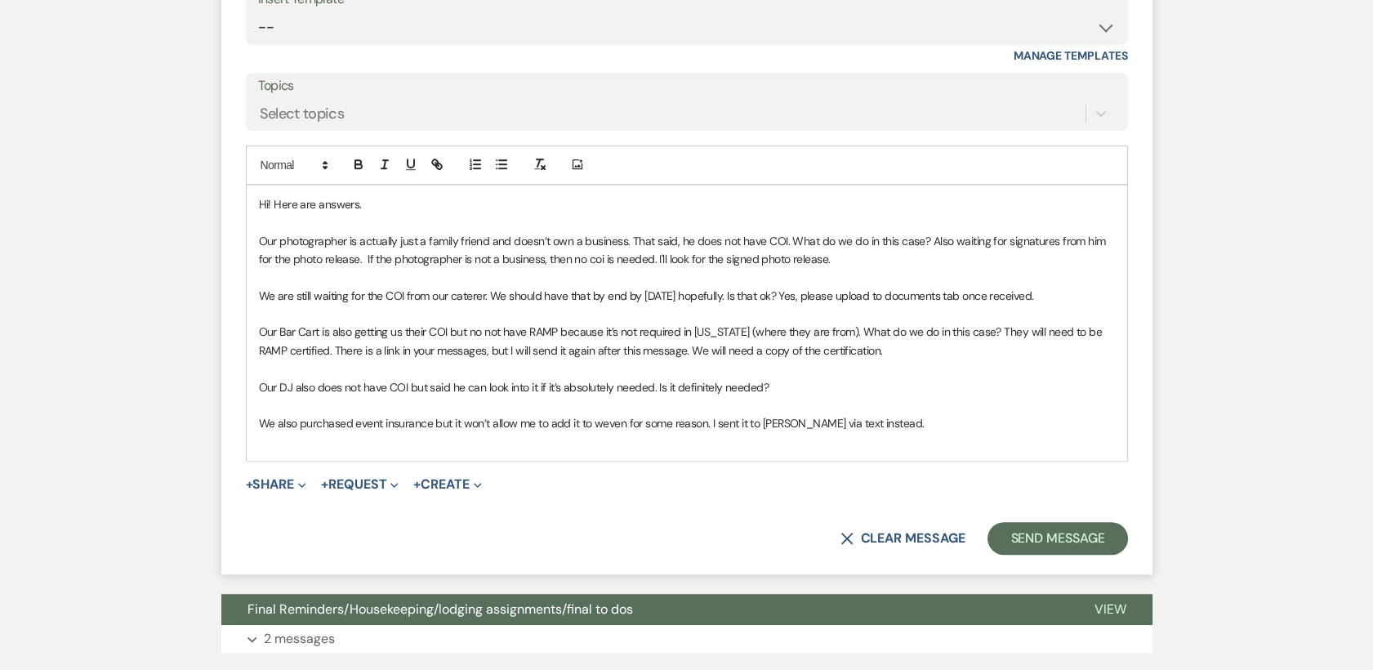
scroll to position [2102, 0]
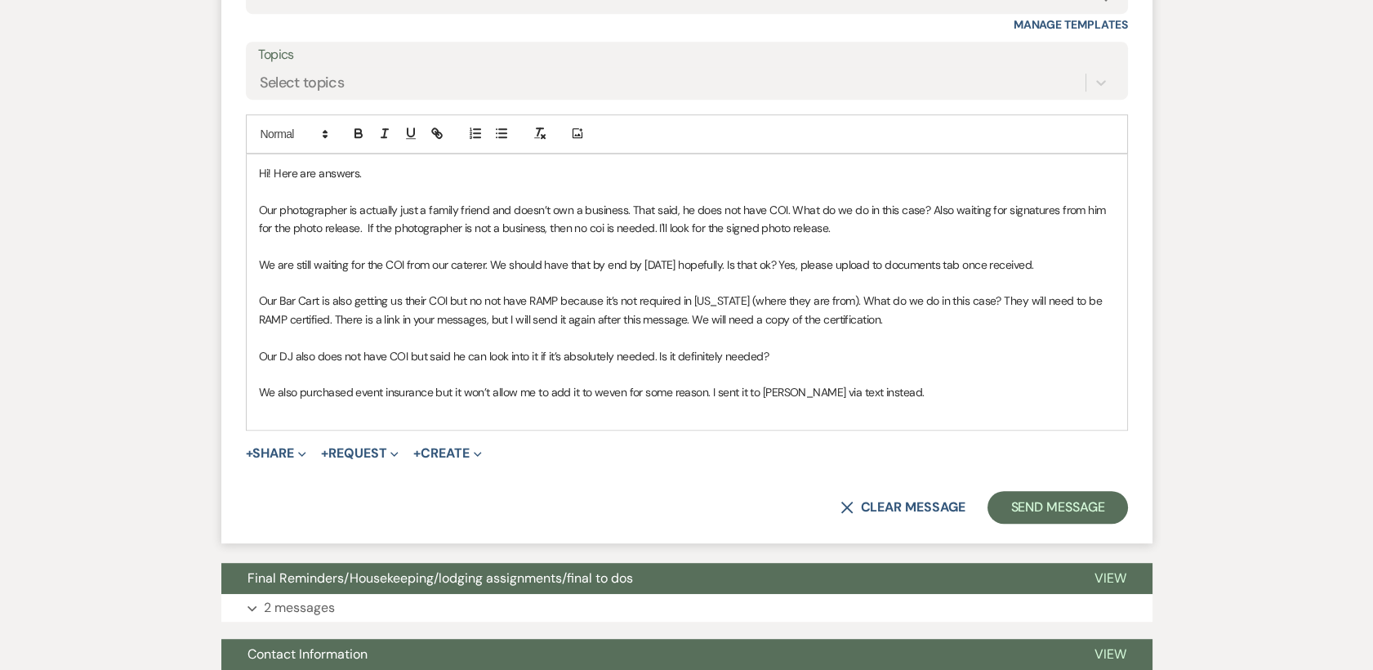
click at [817, 354] on p "Our DJ also does not have COI but said he can look into it if it’s absolutely n…" at bounding box center [687, 356] width 856 height 18
click at [906, 389] on p "We also purchased event insurance but it won’t allow me to add it to weven for …" at bounding box center [687, 392] width 856 height 18
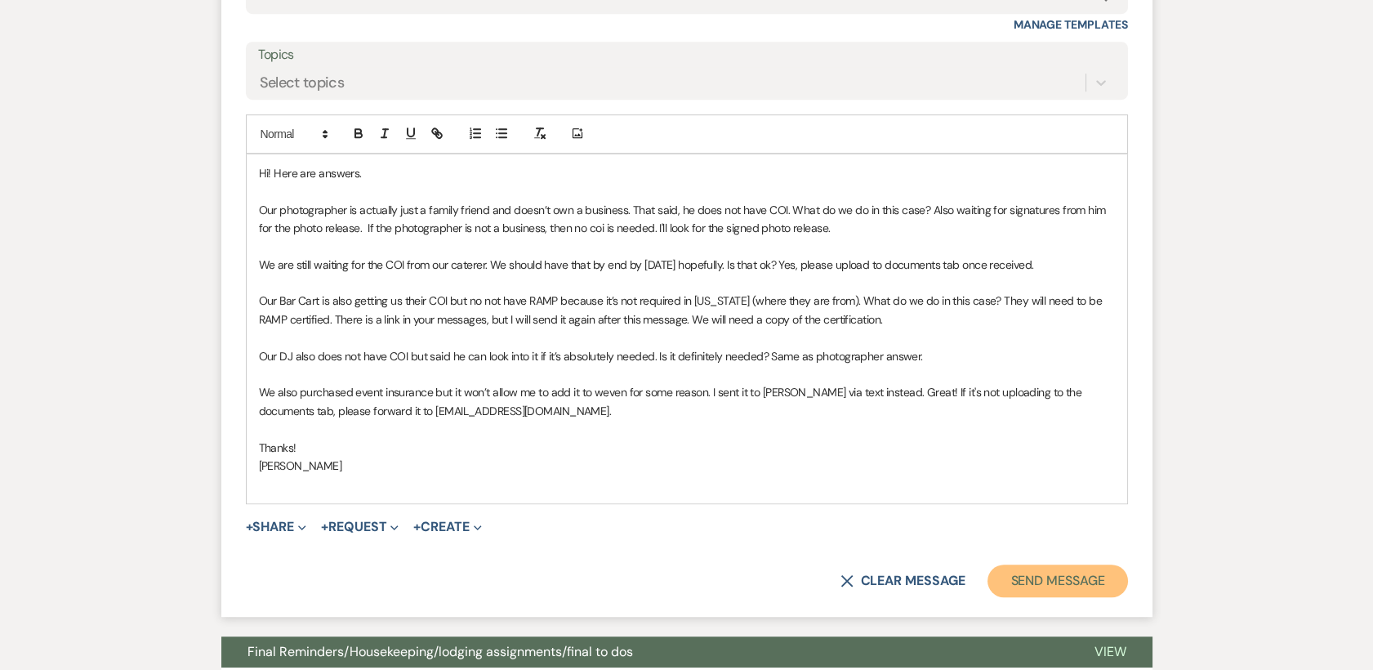
click at [1067, 581] on button "Send Message" at bounding box center [1057, 580] width 140 height 33
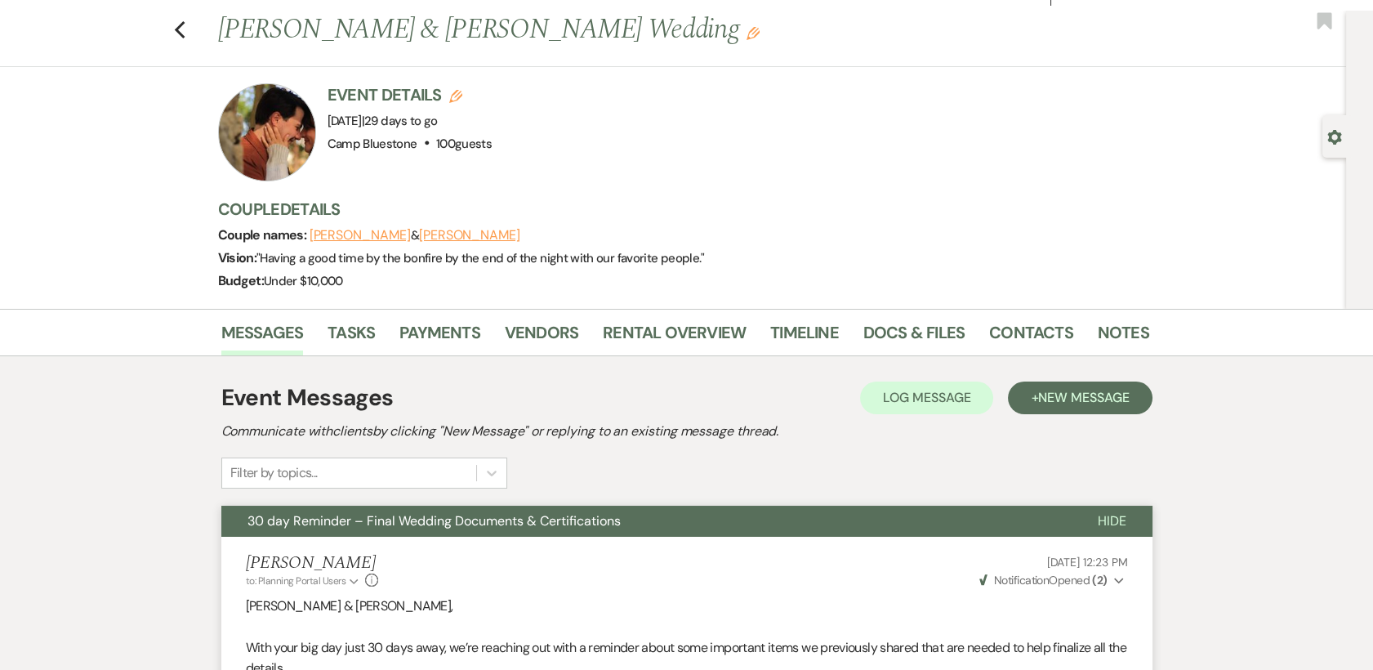
scroll to position [0, 0]
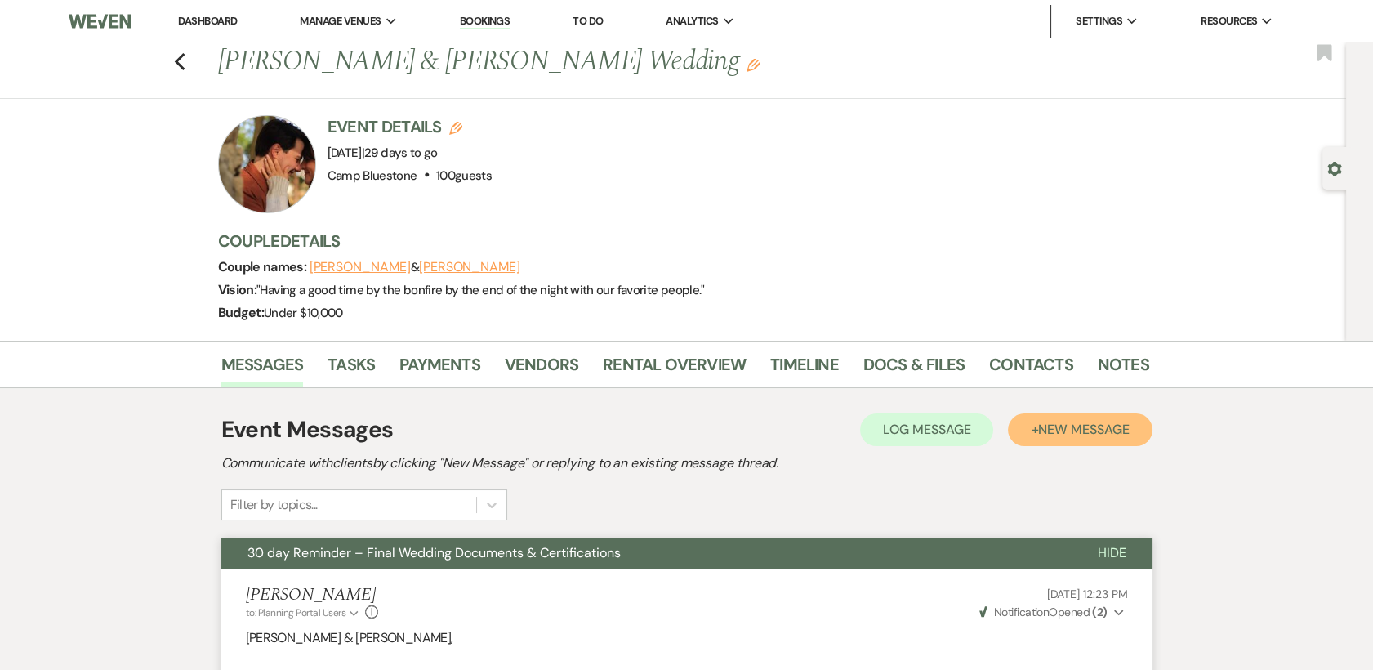
click at [1054, 434] on span "New Message" at bounding box center [1083, 429] width 91 height 17
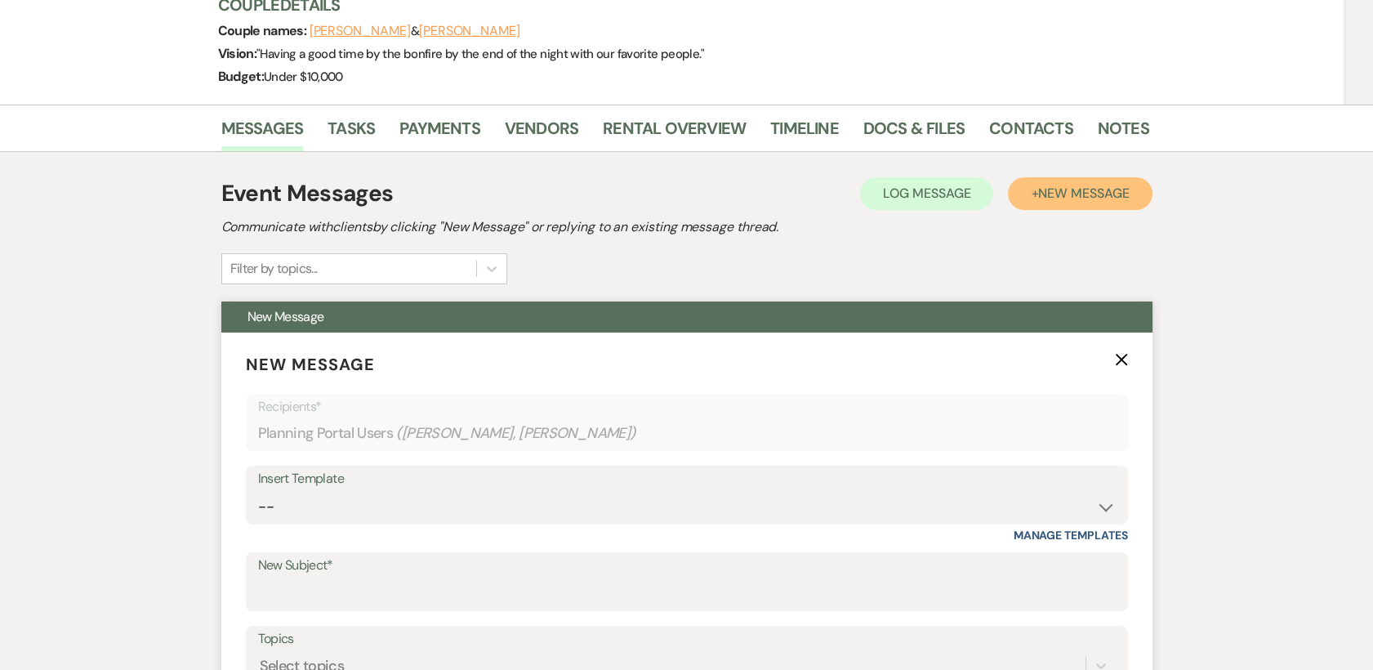
scroll to position [453, 0]
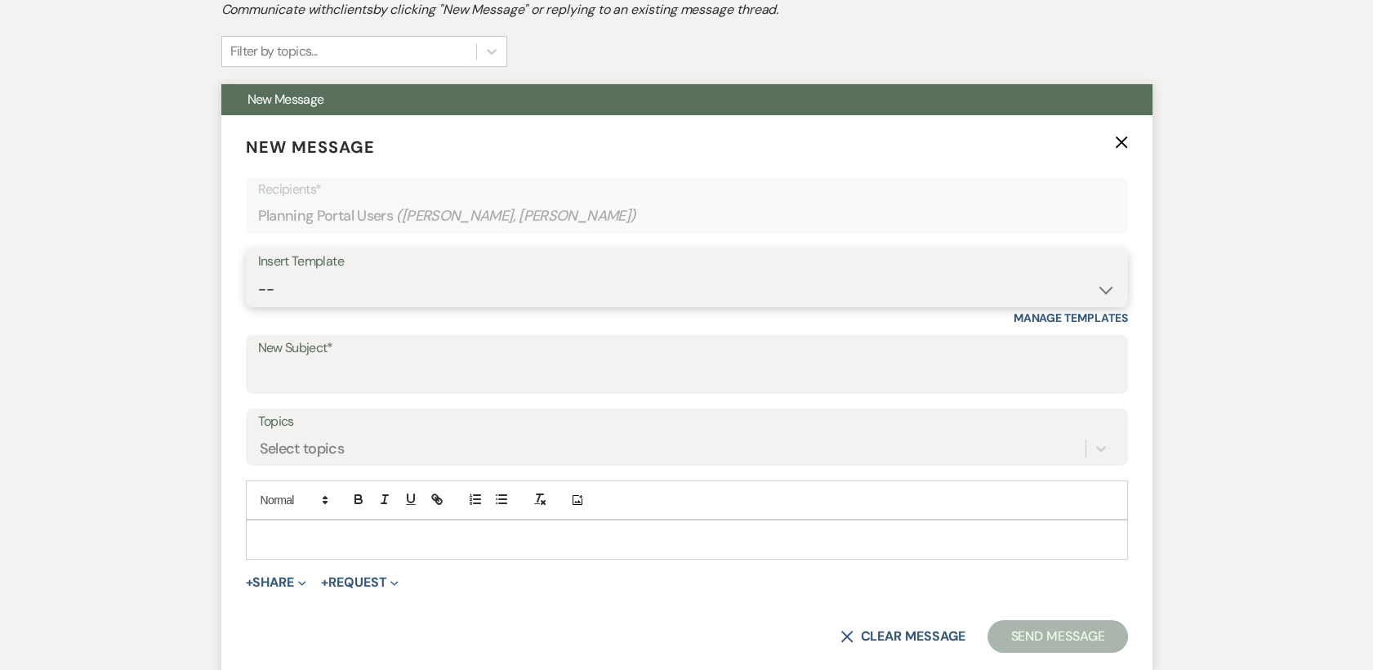
click at [719, 280] on select "-- Weven Planning Portal Introduction (Booked Events) Tour Request Response Con…" at bounding box center [687, 290] width 858 height 32
select select "2339"
click at [258, 274] on select "-- Weven Planning Portal Introduction (Booked Events) Tour Request Response Con…" at bounding box center [687, 290] width 858 height 32
type input "Certificate of Insurance/RAMP Certifications/Photos"
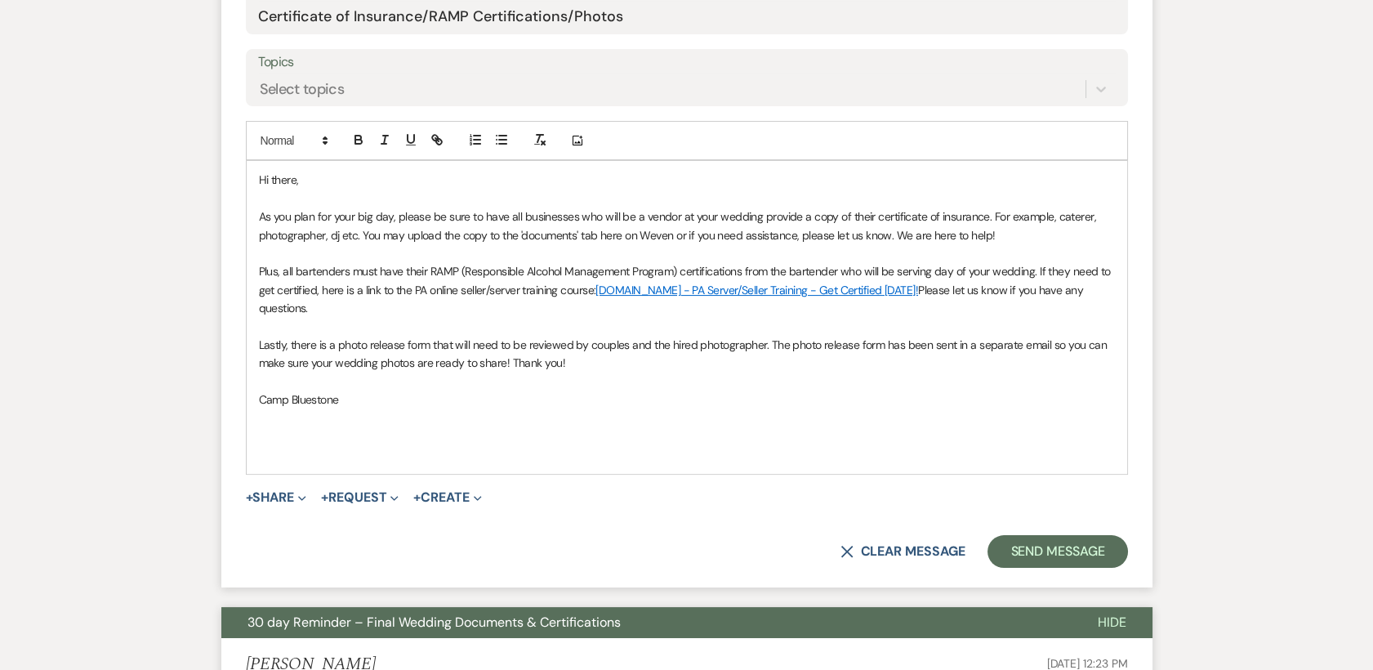
scroll to position [817, 0]
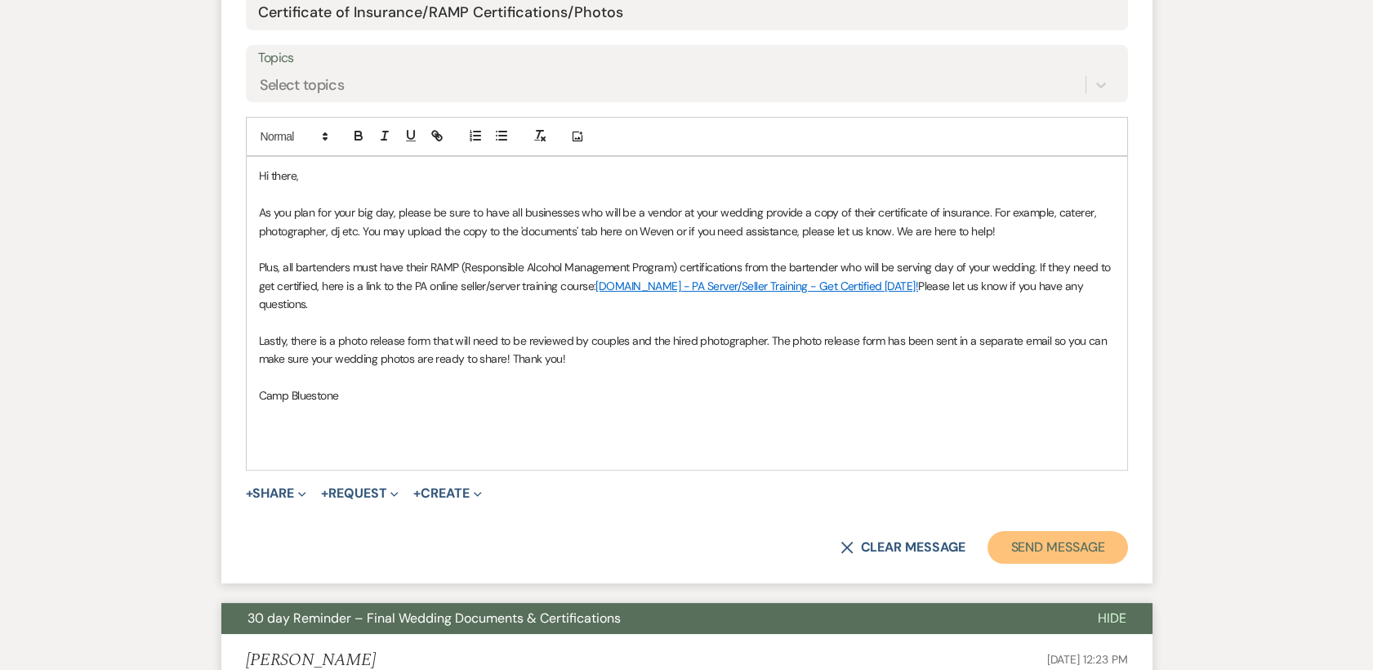
click at [1039, 541] on button "Send Message" at bounding box center [1057, 547] width 140 height 33
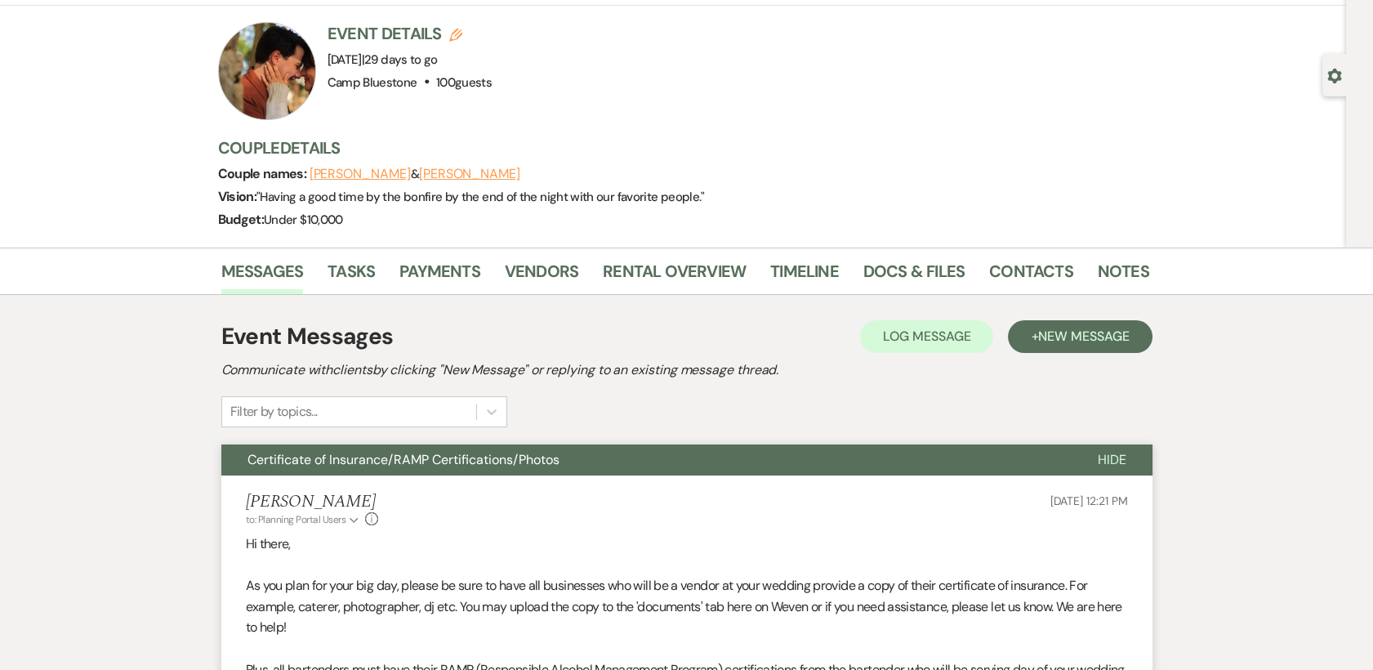
scroll to position [0, 0]
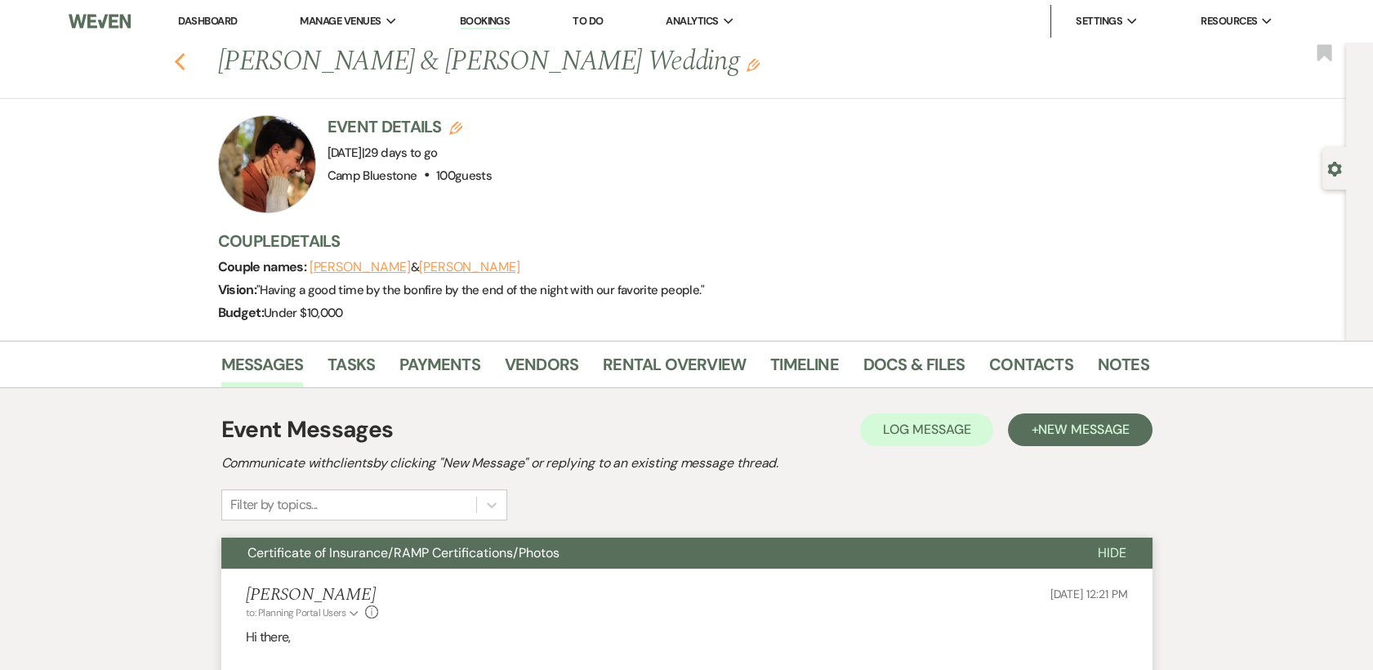
click at [184, 56] on icon "Previous" at bounding box center [180, 62] width 12 height 20
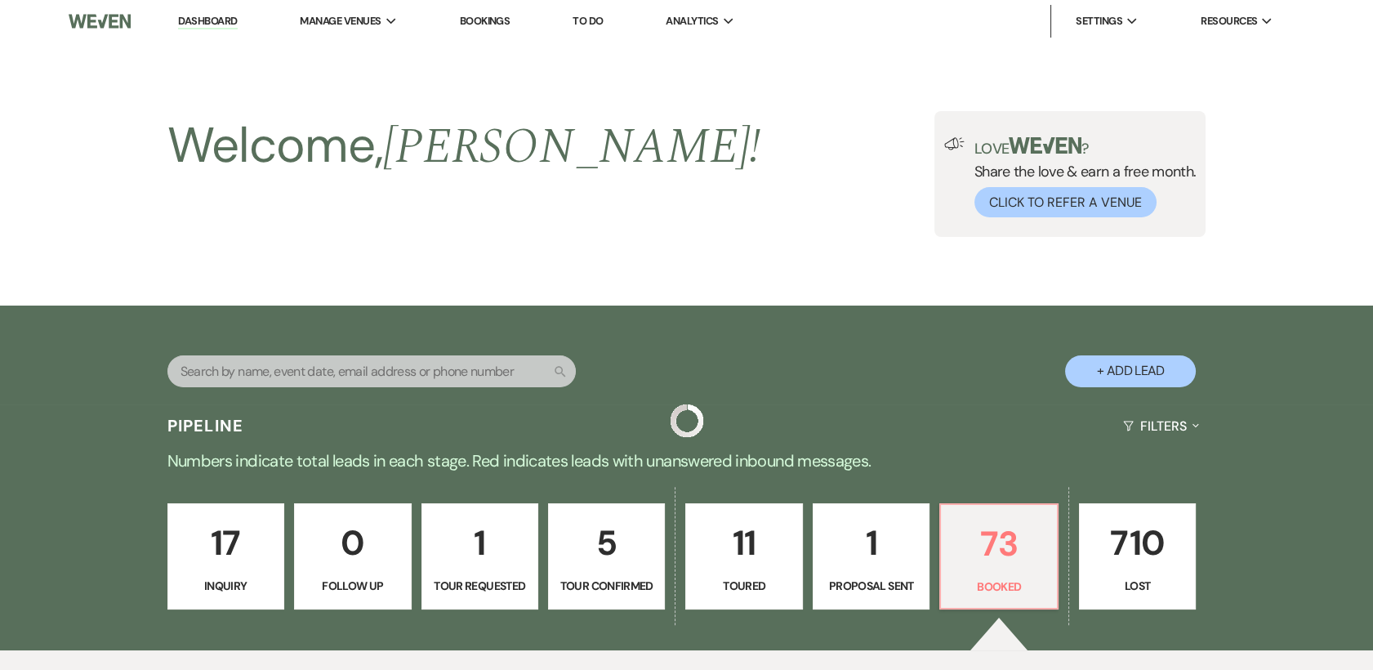
scroll to position [363, 0]
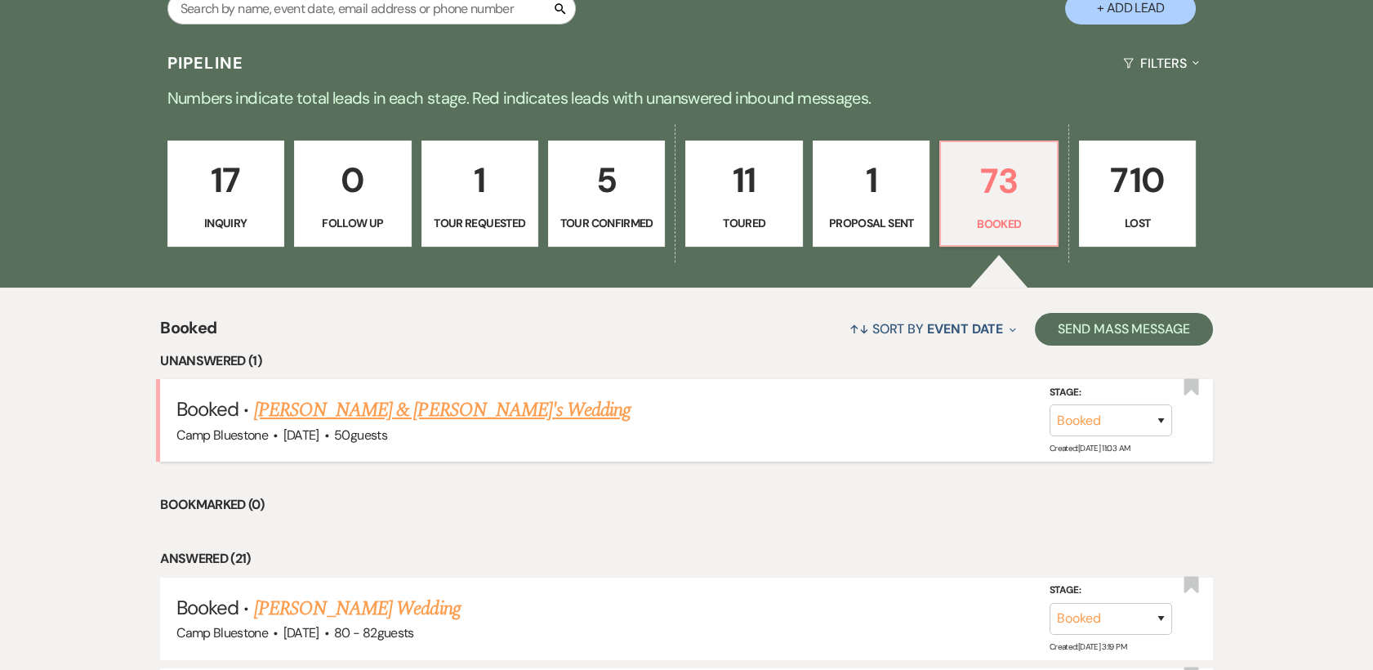
click at [455, 408] on link "[PERSON_NAME] & [PERSON_NAME]'s Wedding" at bounding box center [442, 409] width 377 height 29
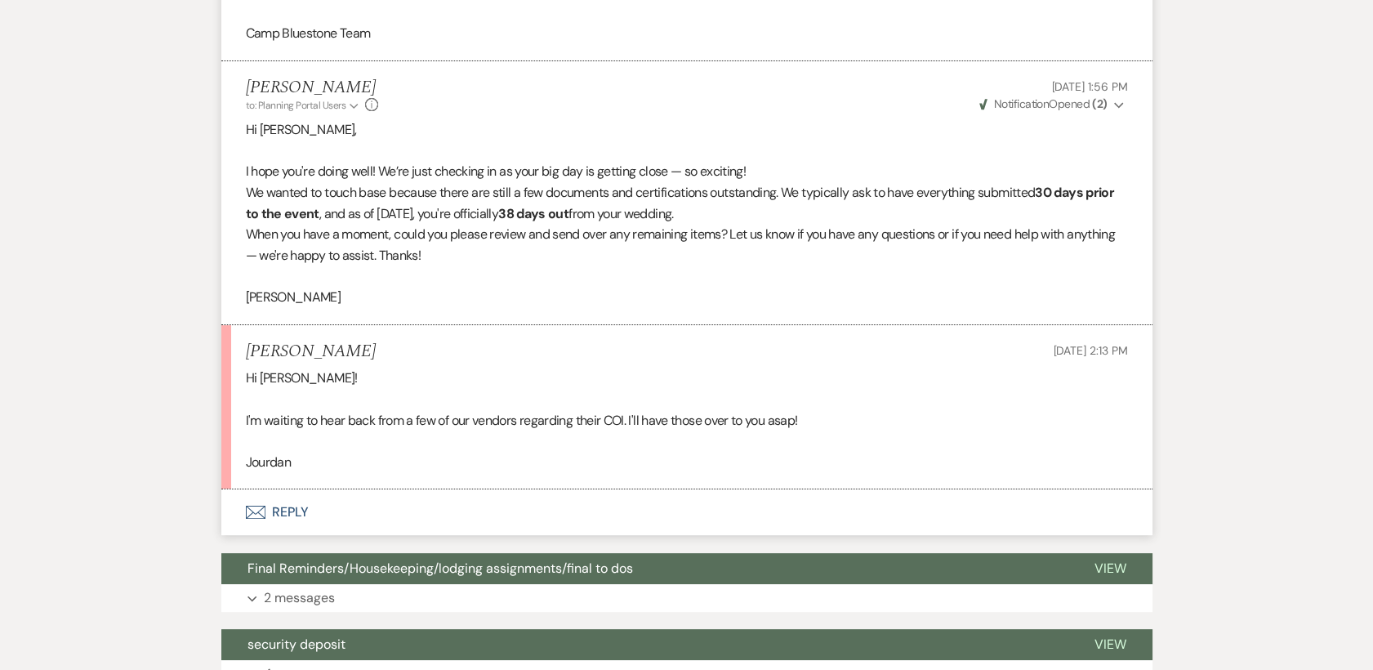
scroll to position [998, 0]
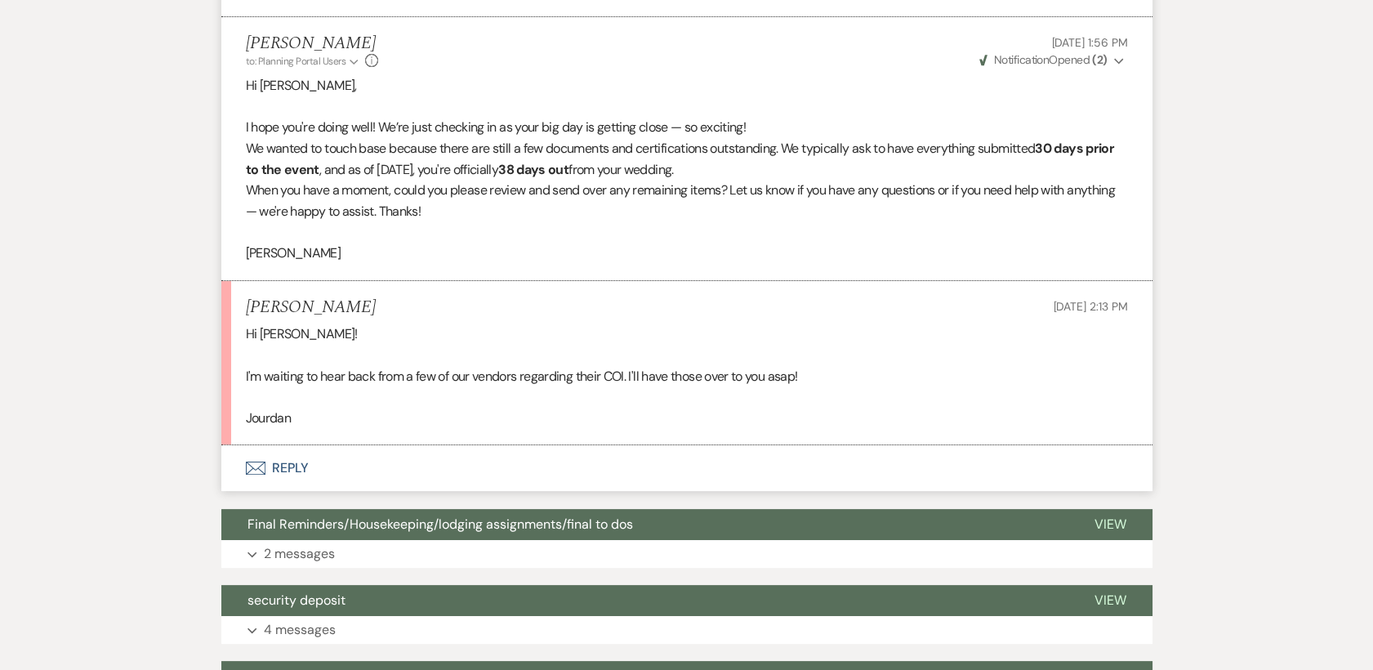
click at [293, 461] on button "Envelope Reply" at bounding box center [686, 468] width 931 height 46
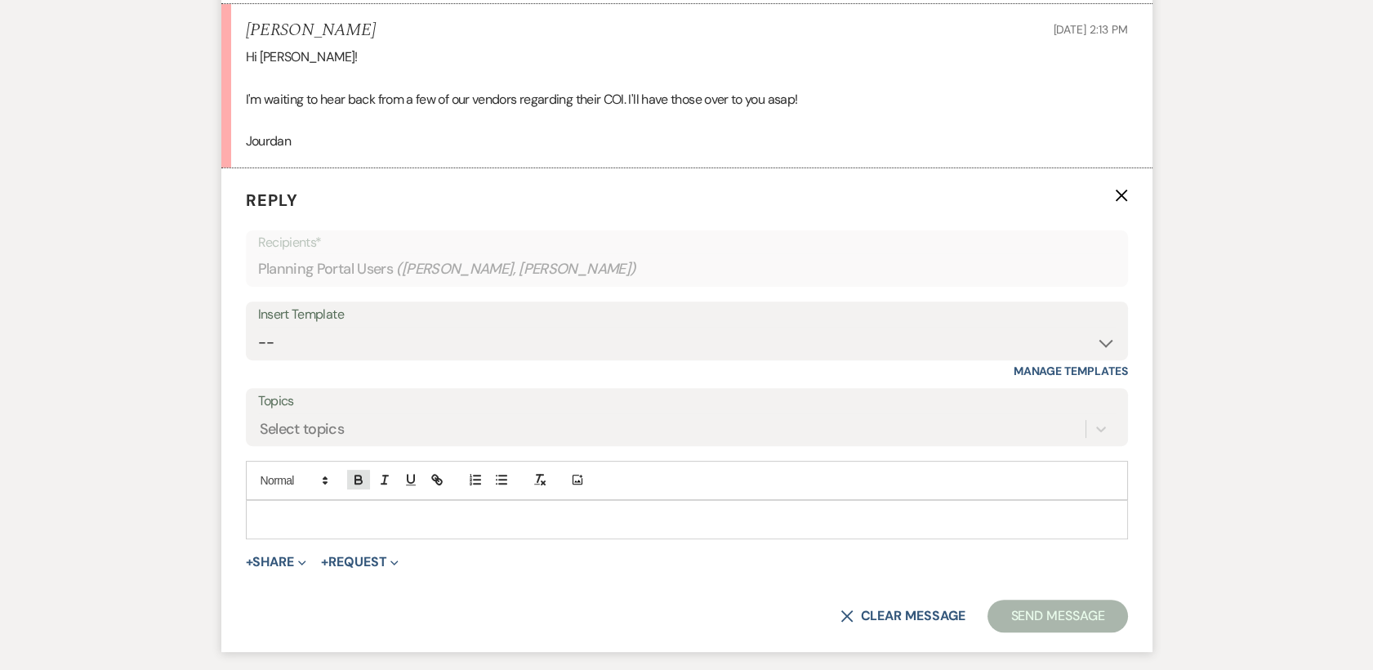
scroll to position [1349, 0]
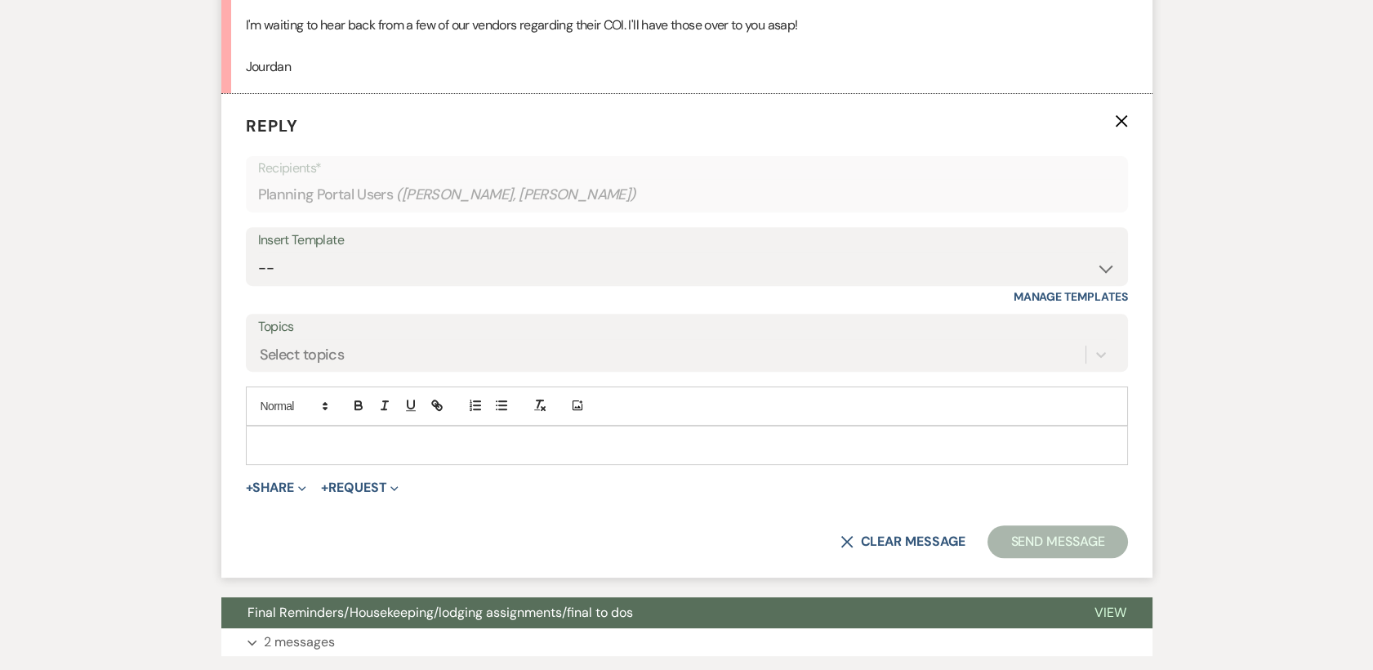
click at [343, 449] on p at bounding box center [687, 445] width 856 height 18
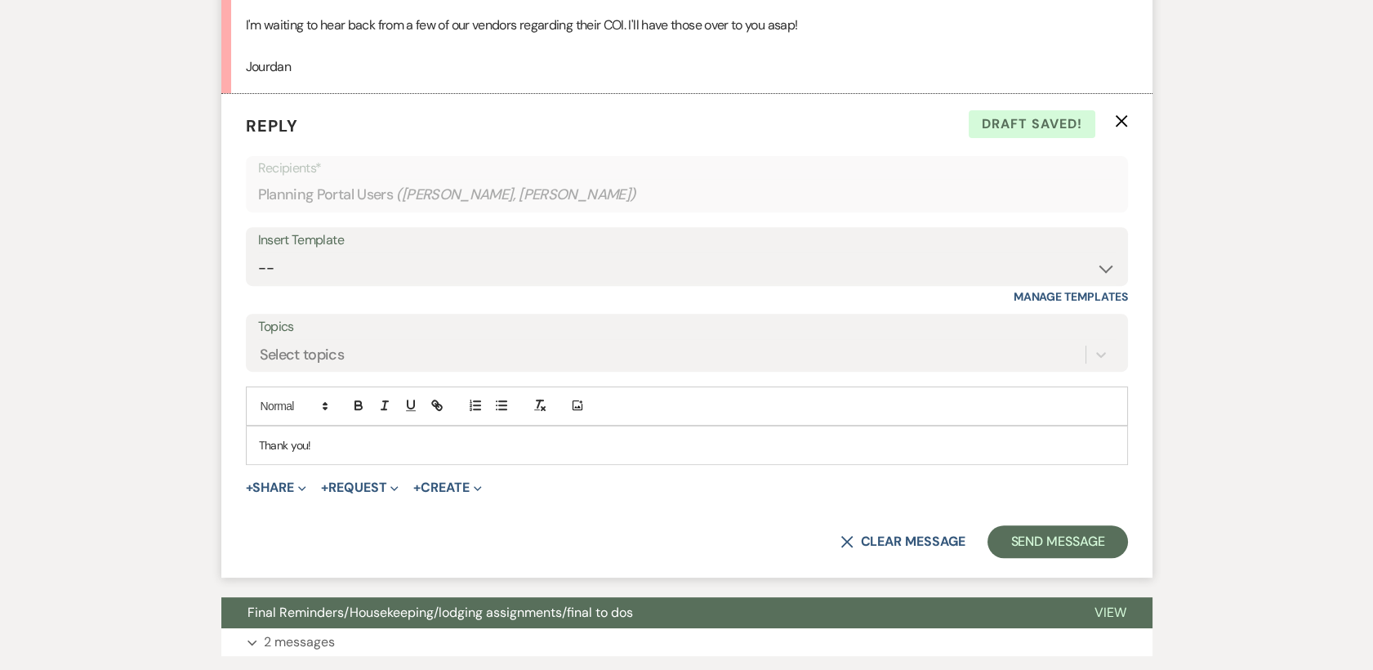
drag, startPoint x: 1239, startPoint y: 385, endPoint x: 407, endPoint y: 442, distance: 834.2
click at [407, 442] on p "Thank you!" at bounding box center [687, 445] width 856 height 18
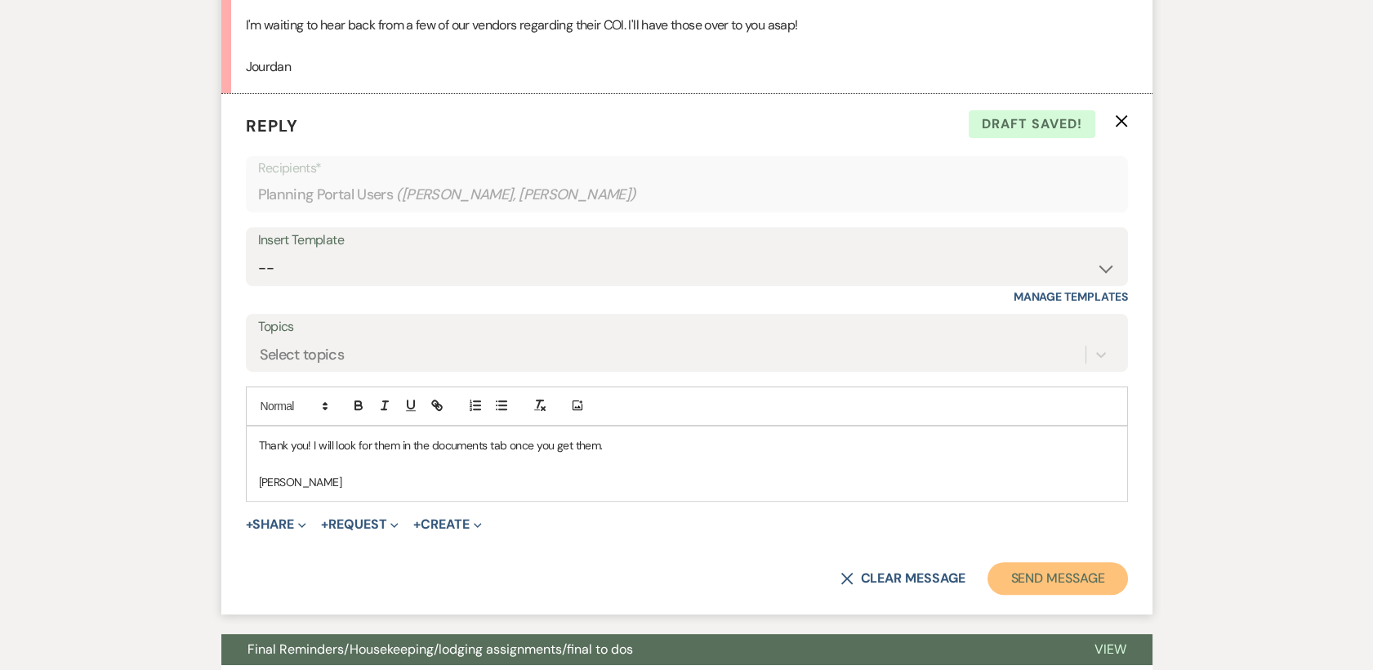
click at [1021, 568] on button "Send Message" at bounding box center [1057, 578] width 140 height 33
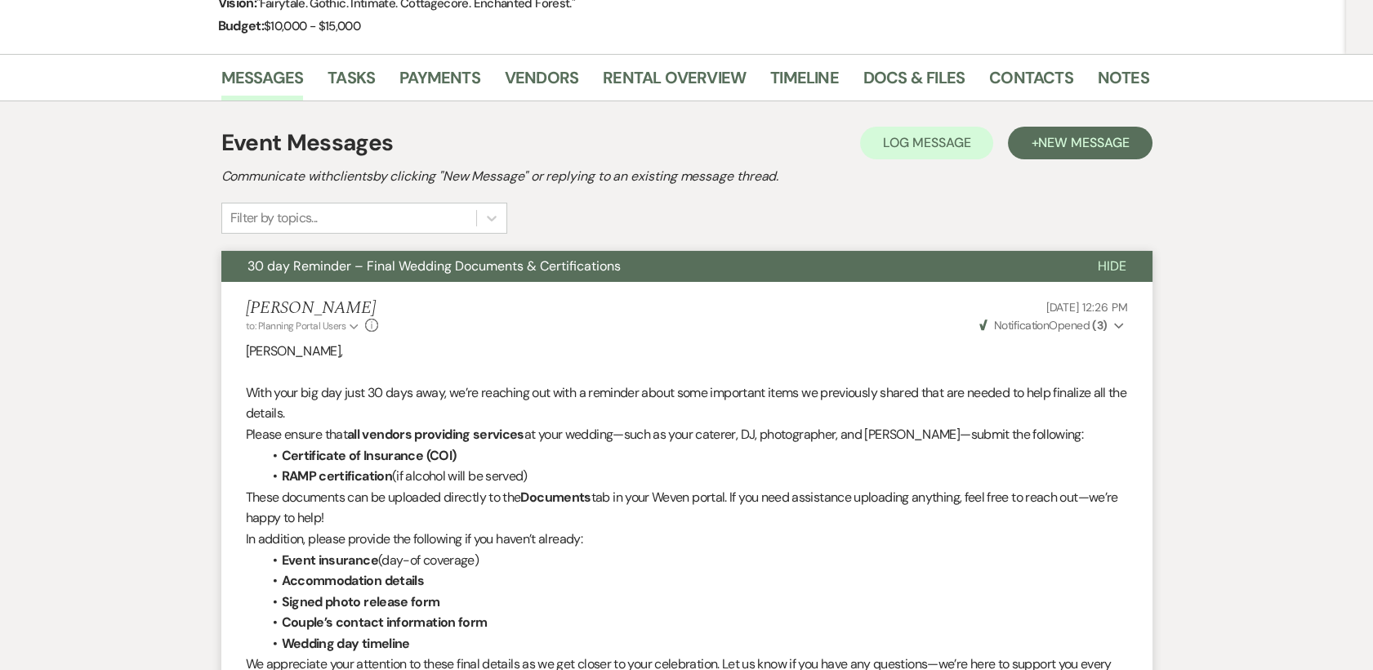
scroll to position [0, 0]
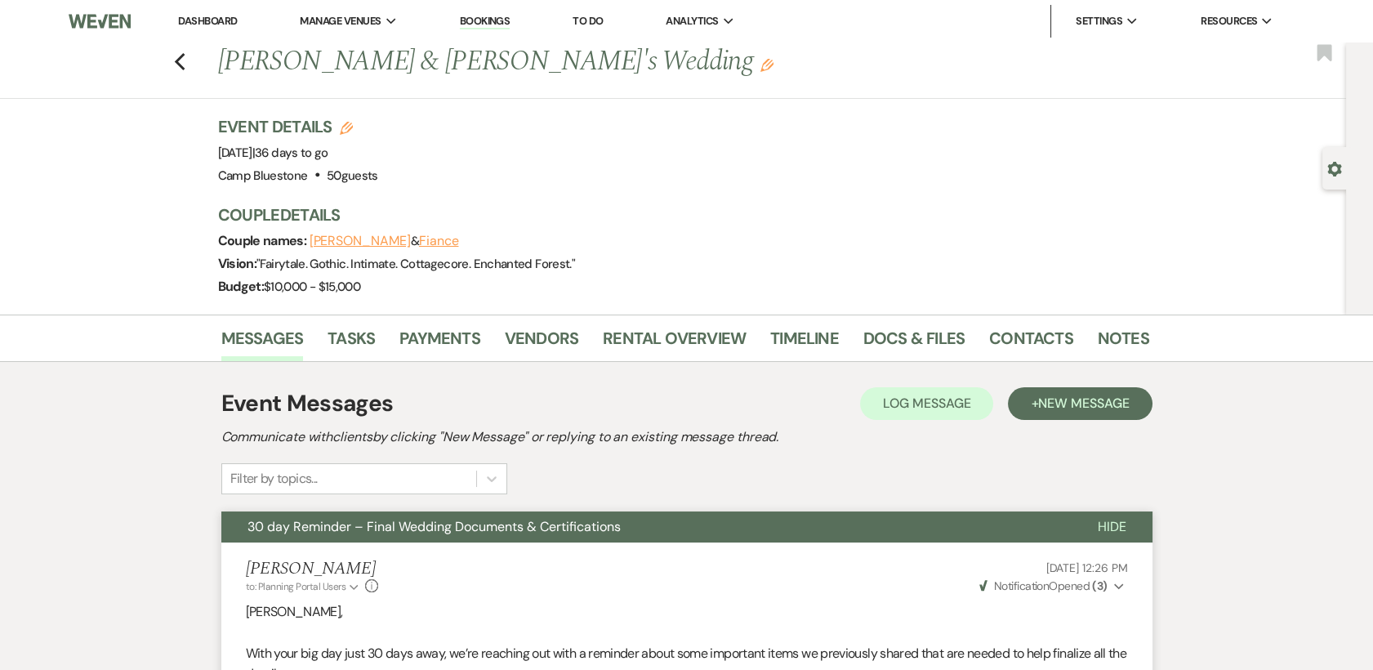
click at [194, 25] on link "Dashboard" at bounding box center [207, 21] width 59 height 14
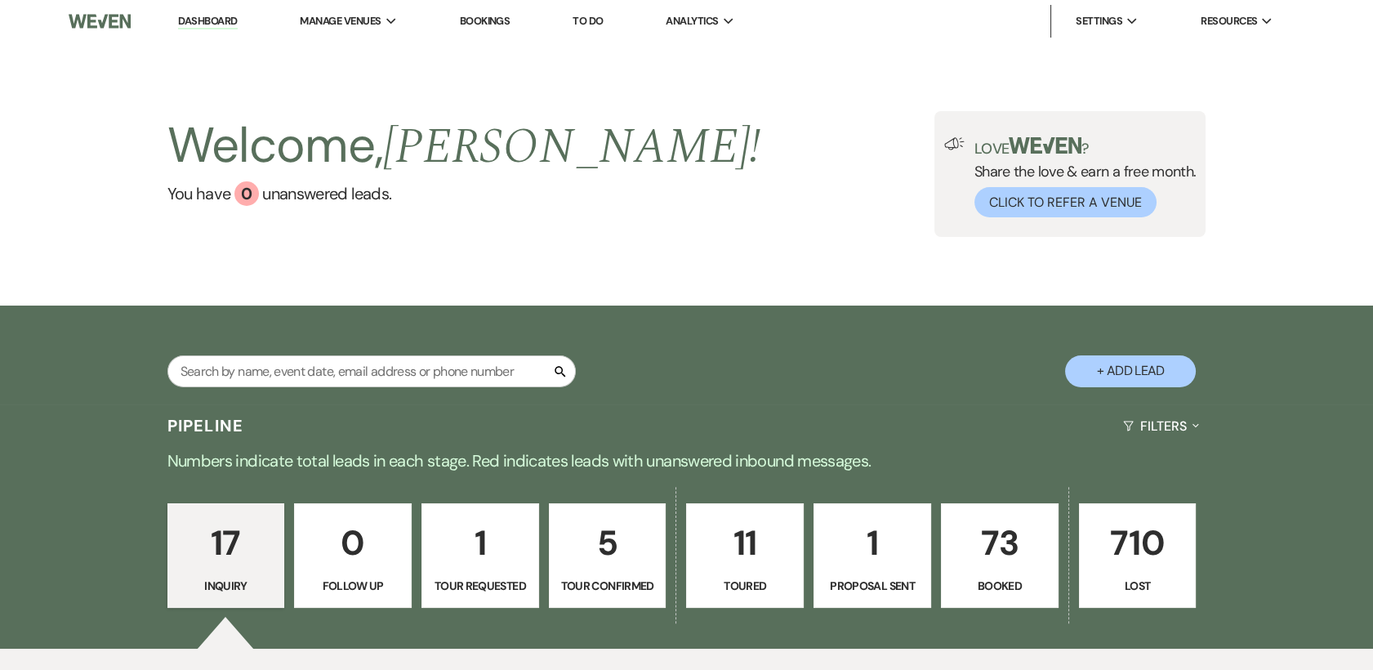
click at [870, 540] on p "1" at bounding box center [872, 542] width 96 height 55
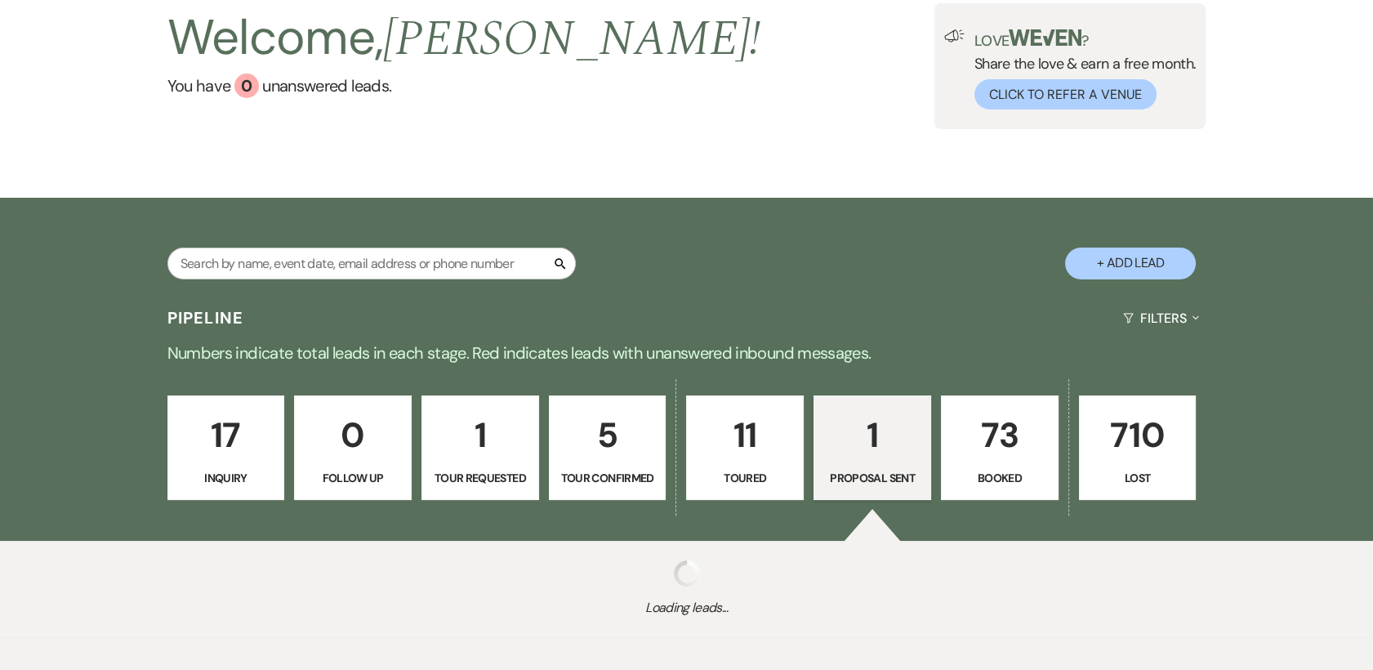
scroll to position [179, 0]
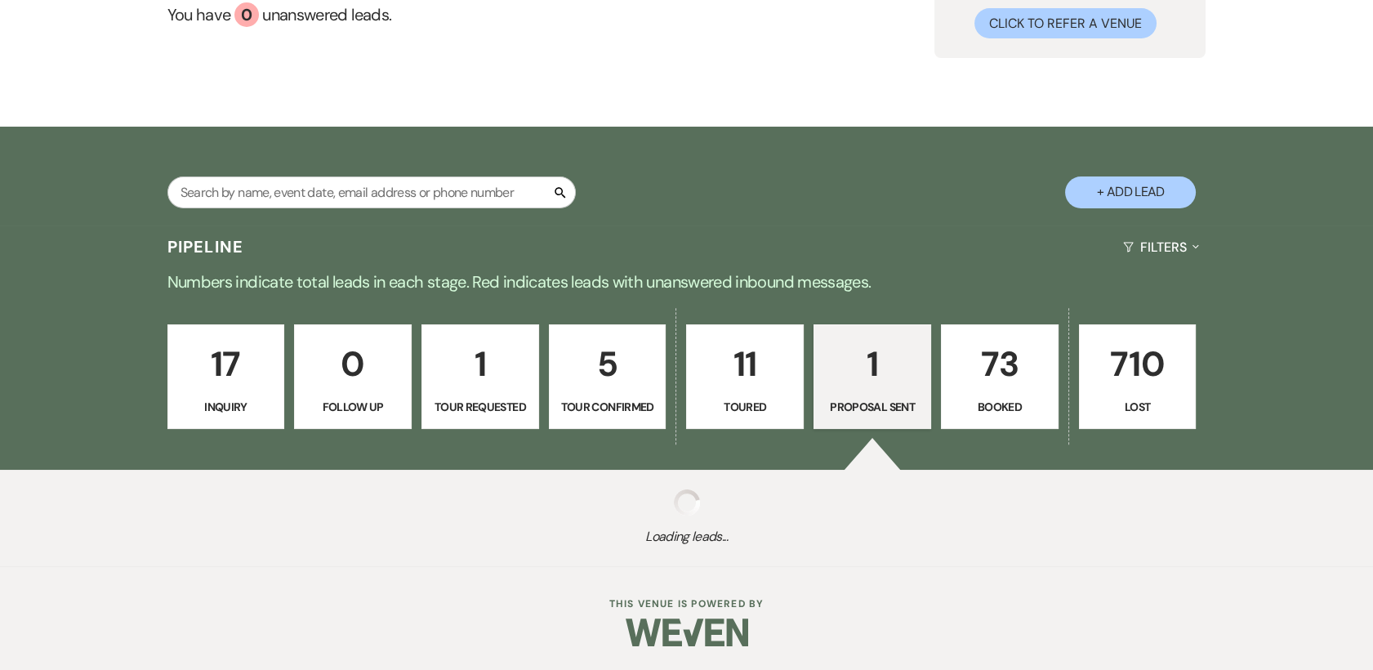
select select "6"
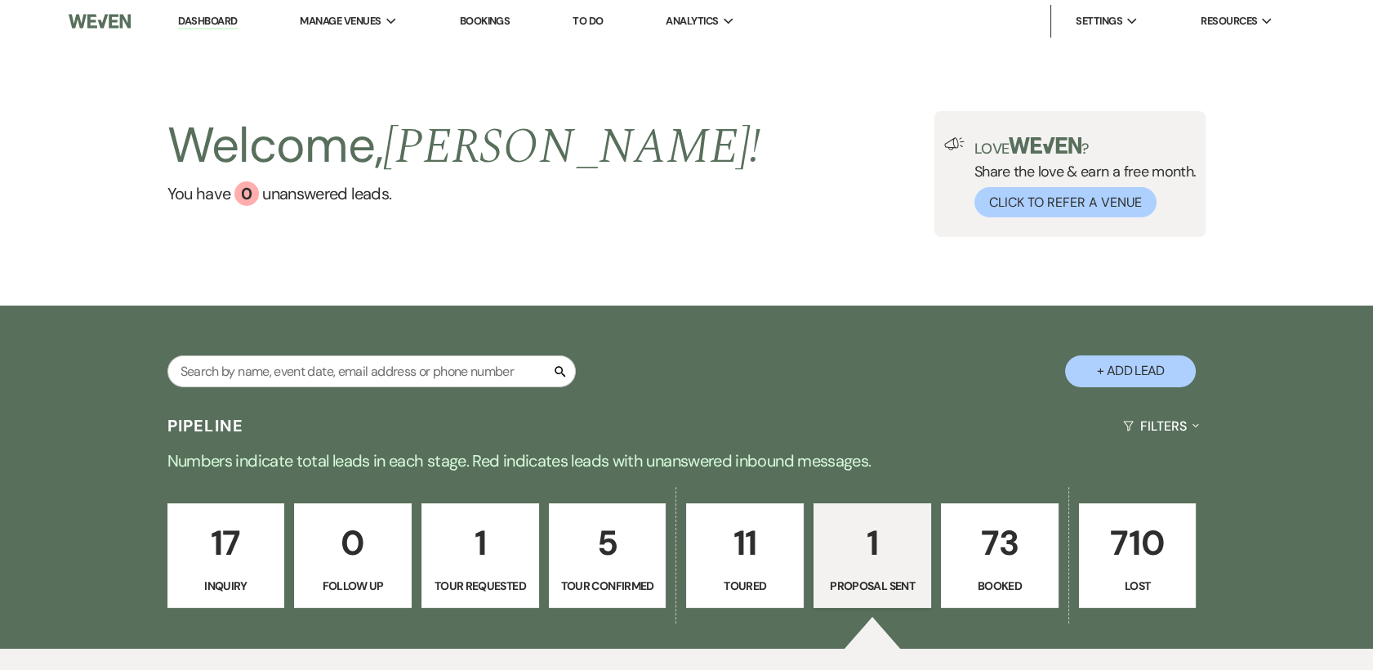
scroll to position [0, 0]
